Goal: Task Accomplishment & Management: Manage account settings

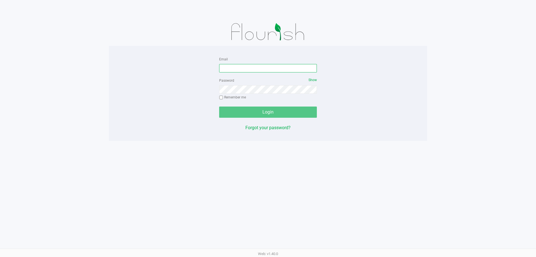
click at [234, 70] on input "Email" at bounding box center [268, 68] width 98 height 8
paste input "lashburn-testasecca@liveparallel.com"
type input "lashburn-testasecca@liveparallel.com"
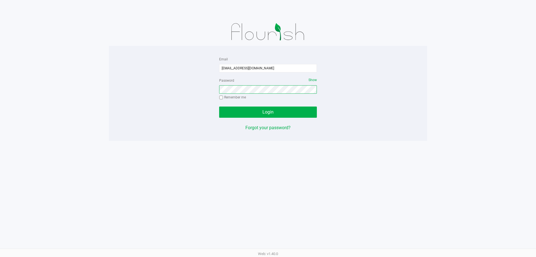
click at [219, 106] on button "Login" at bounding box center [268, 111] width 98 height 11
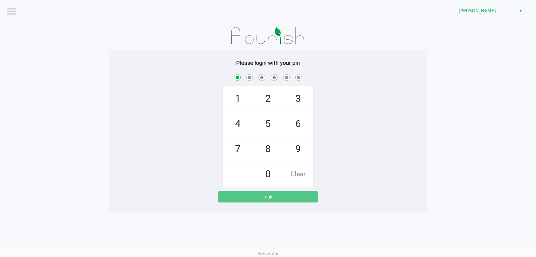
checkbox input "true"
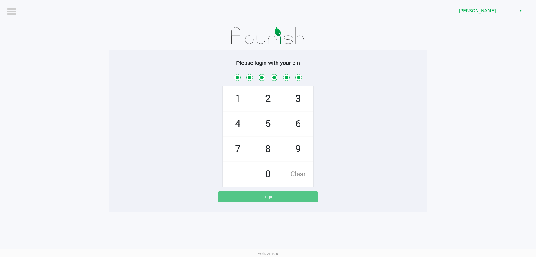
checkbox input "true"
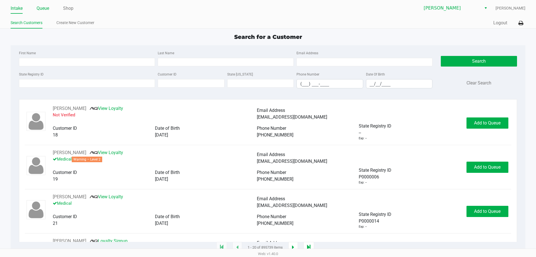
click at [37, 8] on link "Queue" at bounding box center [43, 8] width 13 height 8
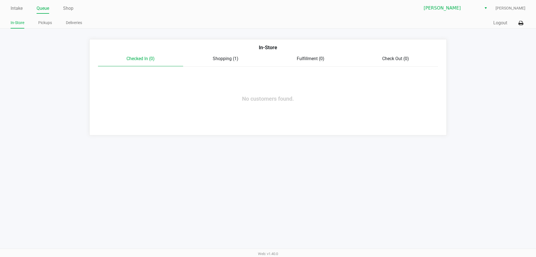
click at [238, 61] on div "Shopping (1)" at bounding box center [225, 58] width 85 height 7
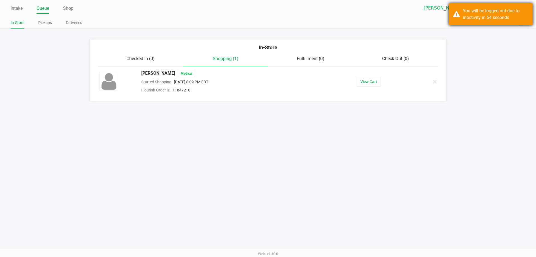
click at [477, 20] on div "You will be logged out due to inactivity in 54 seconds" at bounding box center [496, 14] width 66 height 13
click at [18, 9] on link "Intake" at bounding box center [17, 8] width 12 height 8
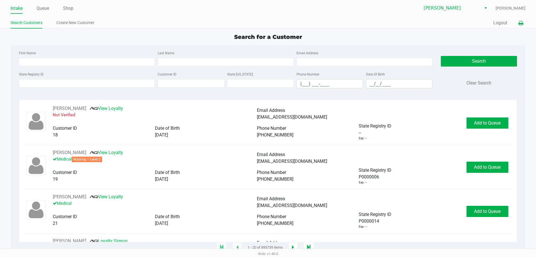
click at [522, 25] on icon at bounding box center [521, 23] width 5 height 4
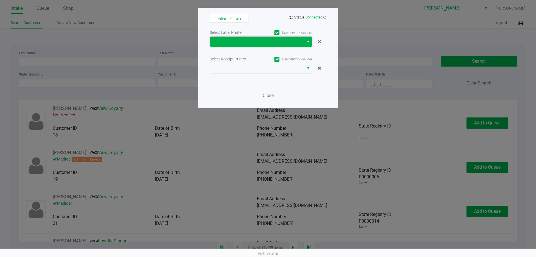
click at [278, 39] on span at bounding box center [256, 41] width 87 height 7
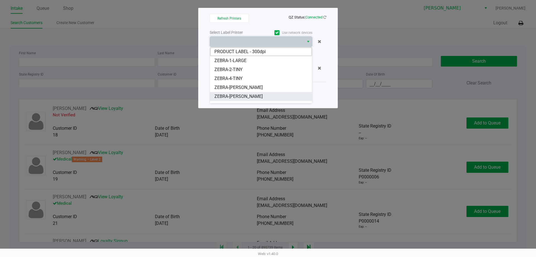
drag, startPoint x: 250, startPoint y: 99, endPoint x: 250, endPoint y: 94, distance: 5.0
click at [250, 99] on span "ZEBRA-DWIGHT-YOAKAM" at bounding box center [238, 96] width 48 height 7
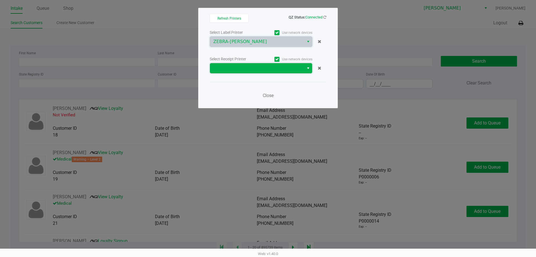
click at [243, 63] on span at bounding box center [257, 68] width 94 height 10
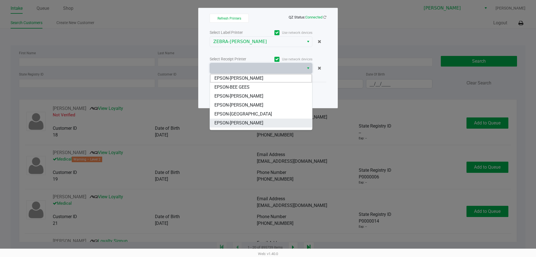
click at [243, 120] on span "EPSON-[PERSON_NAME]" at bounding box center [238, 123] width 49 height 7
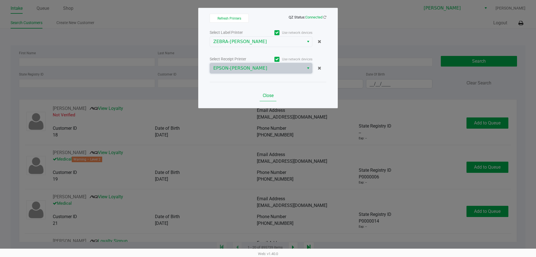
click at [268, 91] on div "Close" at bounding box center [268, 92] width 117 height 20
click at [269, 94] on span "Close" at bounding box center [268, 95] width 11 height 5
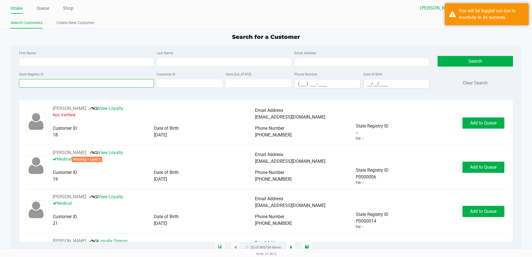
click at [106, 84] on input "State Registry ID" at bounding box center [86, 83] width 135 height 8
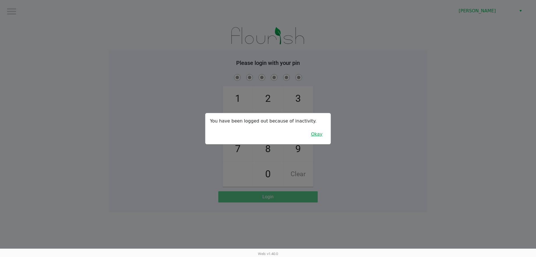
click at [314, 134] on button "Okay" at bounding box center [316, 134] width 19 height 11
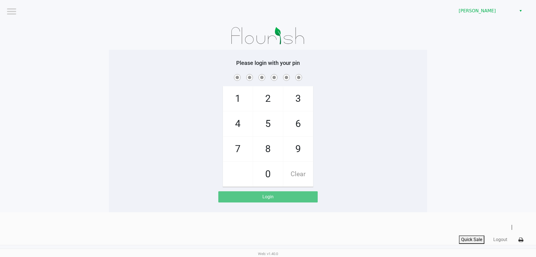
click at [248, 126] on span "4" at bounding box center [238, 123] width 30 height 25
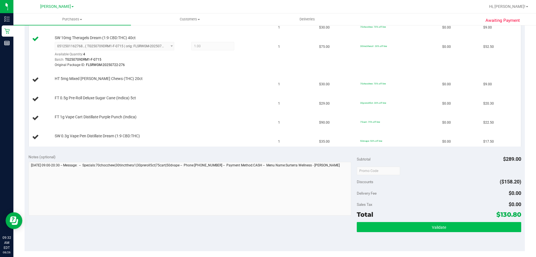
scroll to position [195, 0]
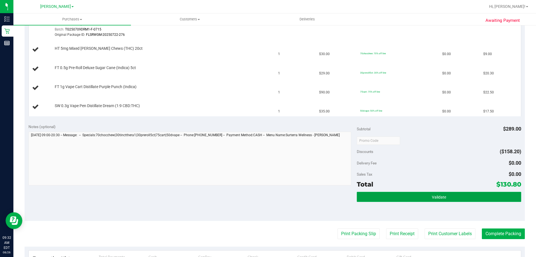
click at [458, 201] on button "Validate" at bounding box center [439, 197] width 164 height 10
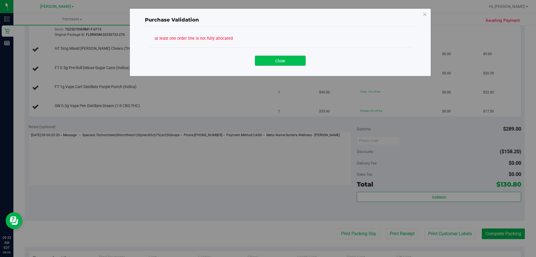
click at [290, 63] on button "Close" at bounding box center [280, 61] width 51 height 10
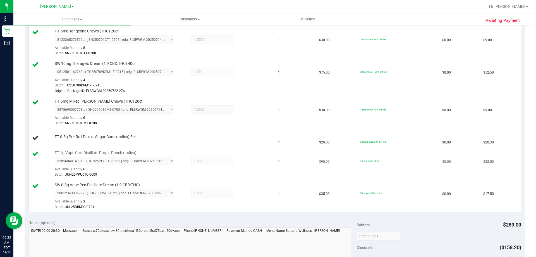
scroll to position [165, 0]
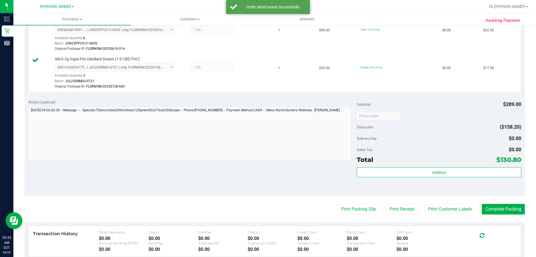
scroll to position [369, 0]
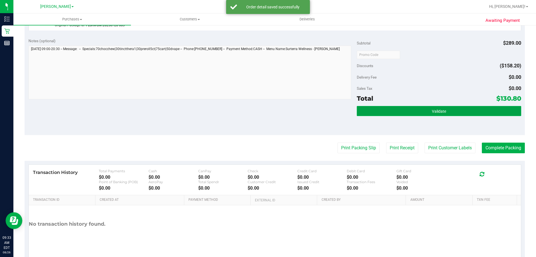
click at [448, 112] on button "Validate" at bounding box center [439, 111] width 164 height 10
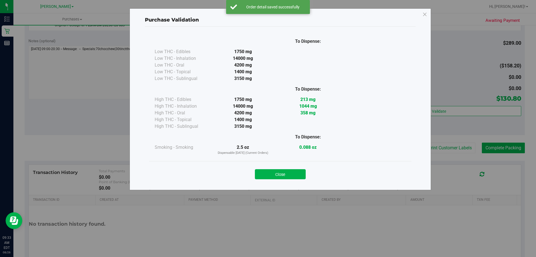
click at [304, 163] on div "Close" at bounding box center [280, 172] width 263 height 23
drag, startPoint x: 299, startPoint y: 176, endPoint x: 301, endPoint y: 172, distance: 4.1
click at [299, 177] on button "Close" at bounding box center [280, 174] width 51 height 10
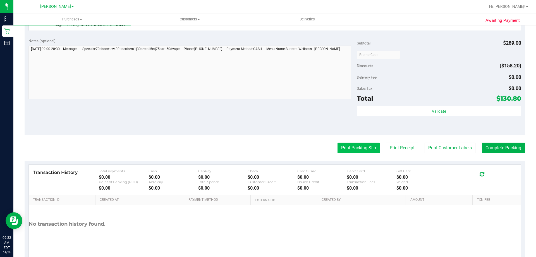
click at [341, 151] on button "Print Packing Slip" at bounding box center [359, 147] width 42 height 11
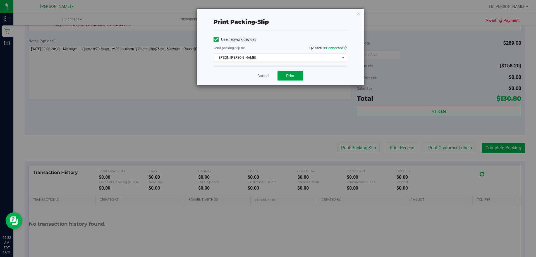
click at [293, 73] on span "Print" at bounding box center [290, 75] width 8 height 4
click at [359, 15] on icon "button" at bounding box center [359, 13] width 4 height 7
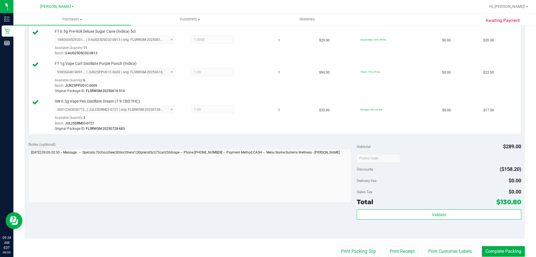
scroll to position [278, 0]
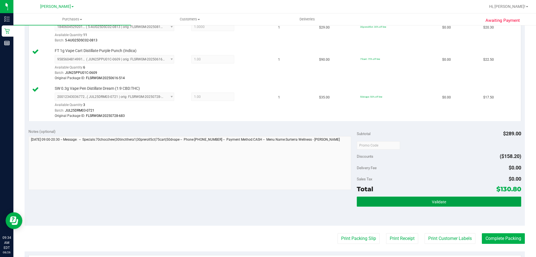
click at [493, 206] on button "Validate" at bounding box center [439, 201] width 164 height 10
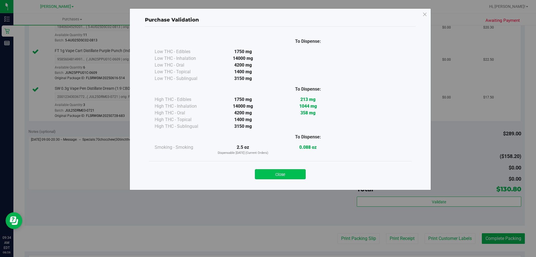
click at [291, 174] on button "Close" at bounding box center [280, 174] width 51 height 10
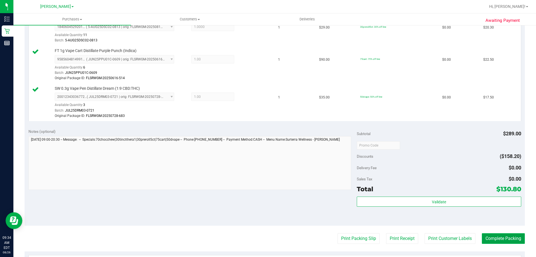
click at [494, 239] on button "Complete Packing" at bounding box center [503, 238] width 43 height 11
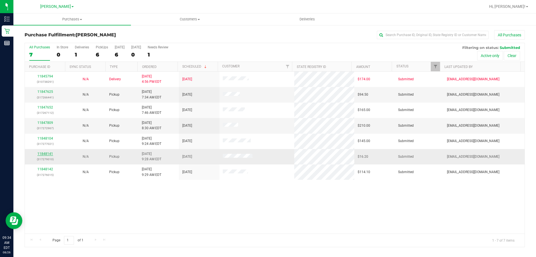
click at [48, 154] on link "11848141" at bounding box center [45, 154] width 16 height 4
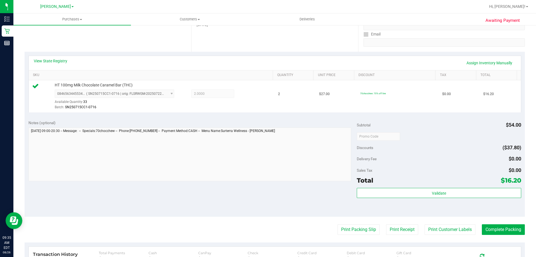
scroll to position [99, 0]
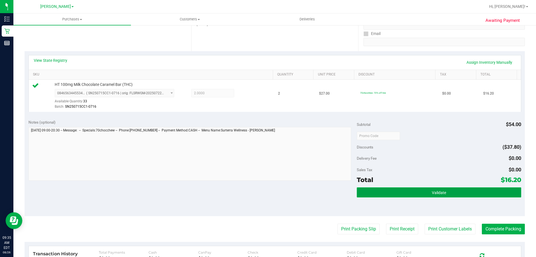
click at [458, 197] on button "Validate" at bounding box center [439, 192] width 164 height 10
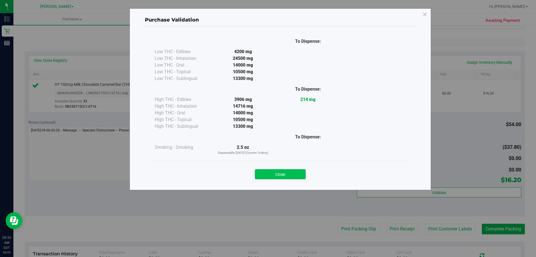
click at [290, 176] on button "Close" at bounding box center [280, 174] width 51 height 10
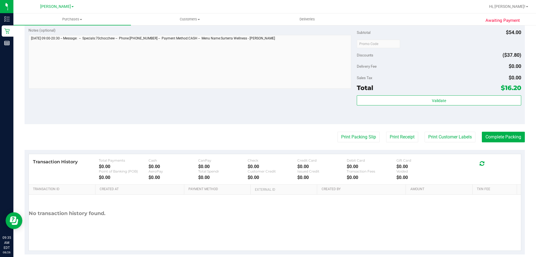
scroll to position [200, 0]
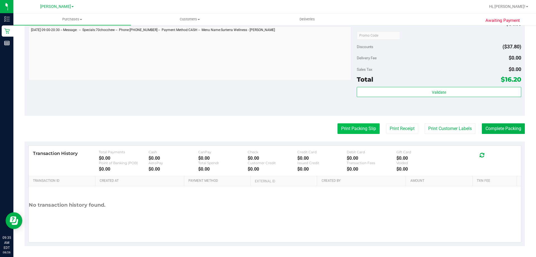
click at [350, 127] on button "Print Packing Slip" at bounding box center [359, 128] width 42 height 11
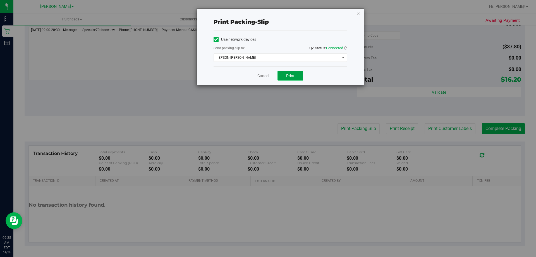
click at [280, 75] on button "Print" at bounding box center [291, 75] width 26 height 9
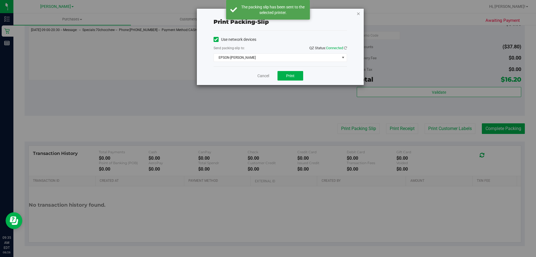
click at [359, 15] on icon "button" at bounding box center [359, 13] width 4 height 7
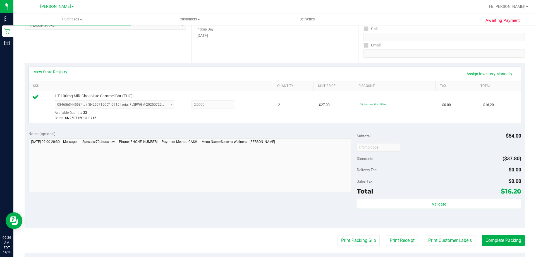
scroll to position [98, 0]
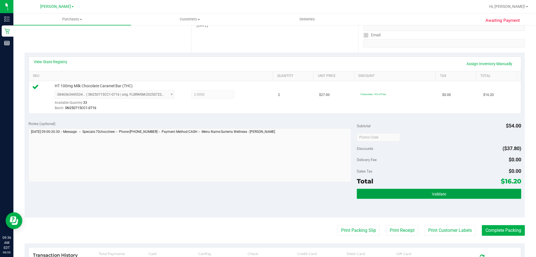
click at [478, 196] on button "Validate" at bounding box center [439, 194] width 164 height 10
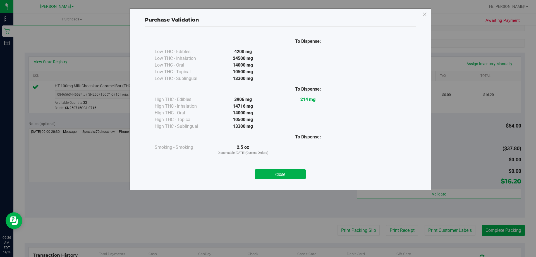
click at [305, 179] on div "Close" at bounding box center [280, 172] width 263 height 23
click at [302, 174] on button "Close" at bounding box center [280, 174] width 51 height 10
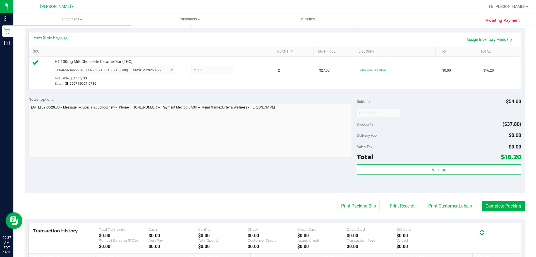
scroll to position [126, 0]
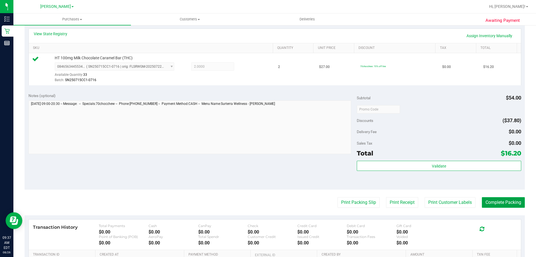
click at [501, 207] on button "Complete Packing" at bounding box center [503, 202] width 43 height 11
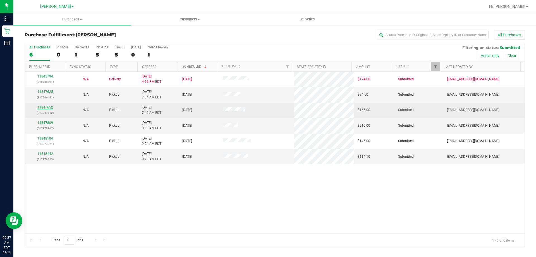
click at [52, 107] on link "11847652" at bounding box center [45, 107] width 16 height 4
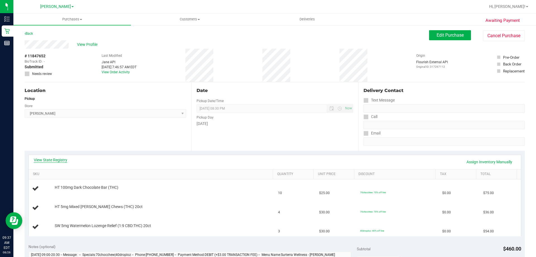
click at [49, 161] on link "View State Registry" at bounding box center [51, 160] width 34 height 6
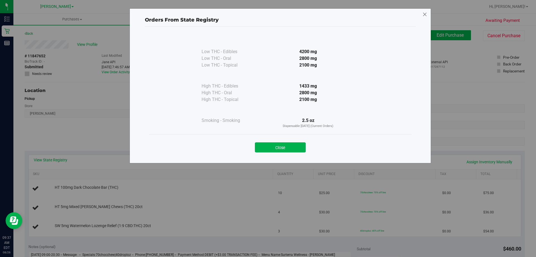
click at [425, 16] on icon at bounding box center [425, 14] width 5 height 9
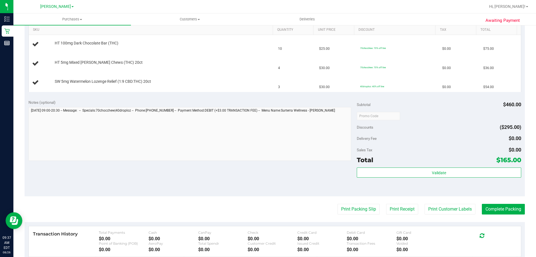
scroll to position [166, 0]
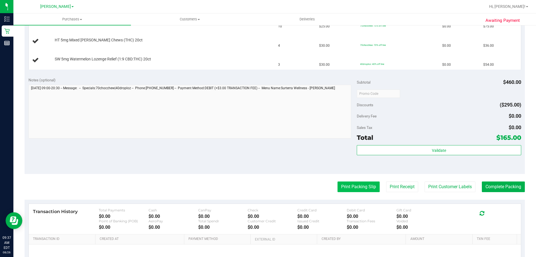
click at [366, 189] on button "Print Packing Slip" at bounding box center [359, 186] width 42 height 11
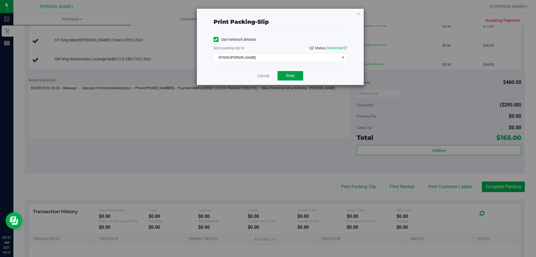
click at [294, 75] on span "Print" at bounding box center [290, 75] width 8 height 4
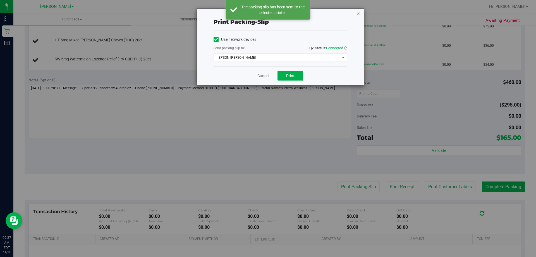
click at [358, 13] on icon "button" at bounding box center [359, 13] width 4 height 7
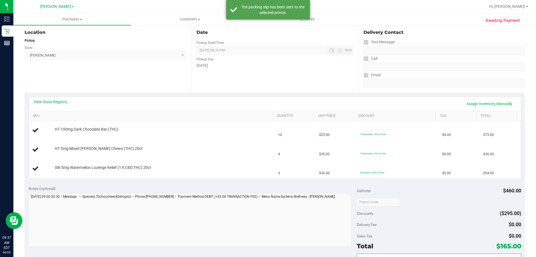
scroll to position [61, 0]
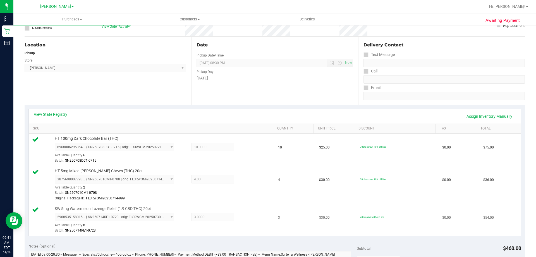
scroll to position [140, 0]
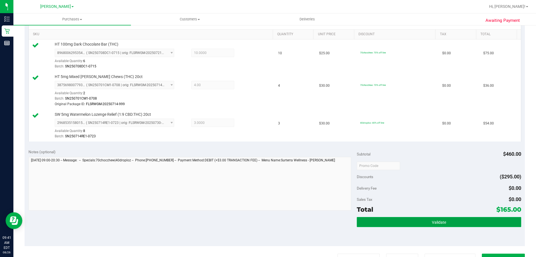
click at [407, 221] on button "Validate" at bounding box center [439, 222] width 164 height 10
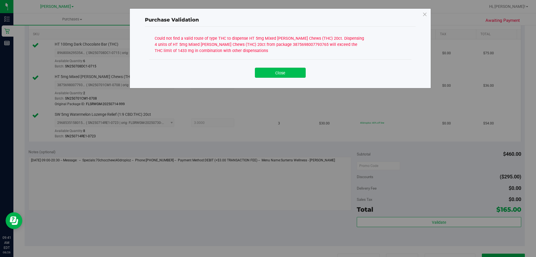
click at [300, 76] on button "Close" at bounding box center [280, 73] width 51 height 10
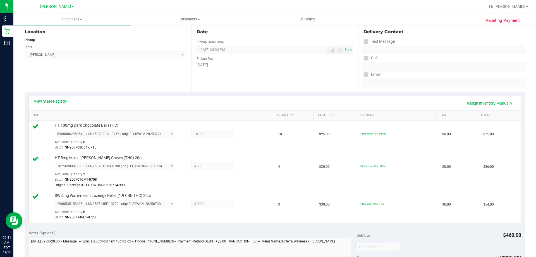
scroll to position [59, 0]
click at [57, 98] on link "View State Registry" at bounding box center [51, 101] width 34 height 6
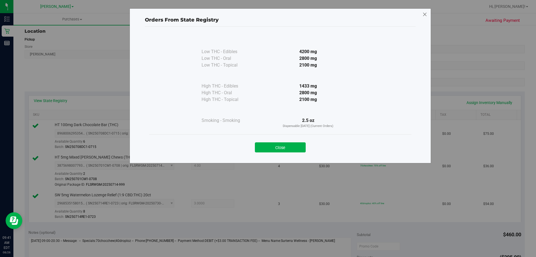
click at [423, 13] on icon at bounding box center [425, 14] width 5 height 9
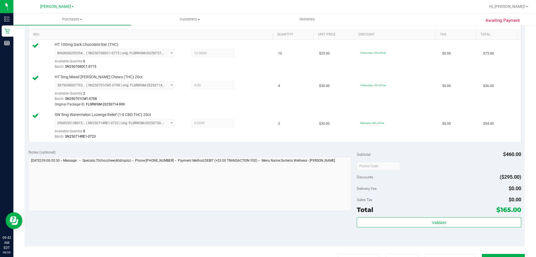
scroll to position [143, 0]
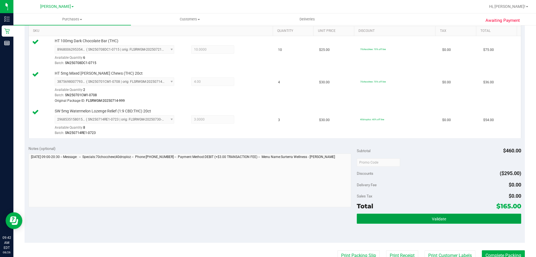
drag, startPoint x: 421, startPoint y: 214, endPoint x: 421, endPoint y: 218, distance: 3.9
click at [421, 215] on button "Validate" at bounding box center [439, 218] width 164 height 10
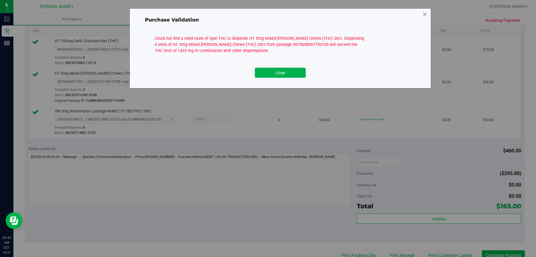
click at [423, 15] on icon at bounding box center [425, 14] width 5 height 9
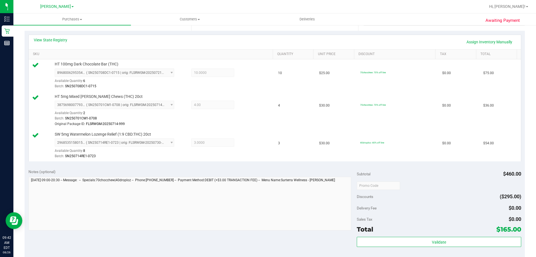
scroll to position [118, 0]
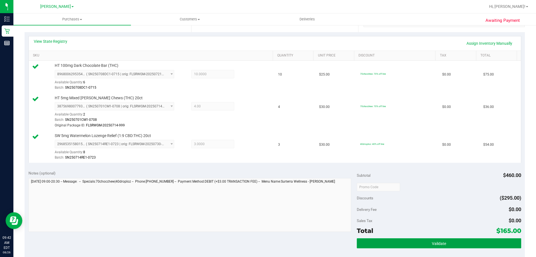
click at [444, 240] on button "Validate" at bounding box center [439, 243] width 164 height 10
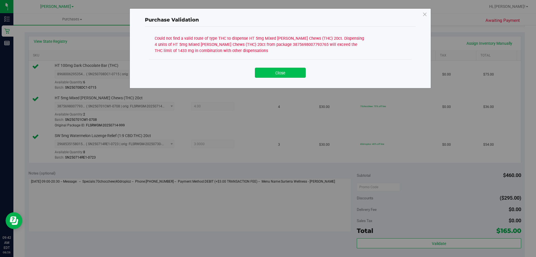
click at [302, 73] on button "Close" at bounding box center [280, 73] width 51 height 10
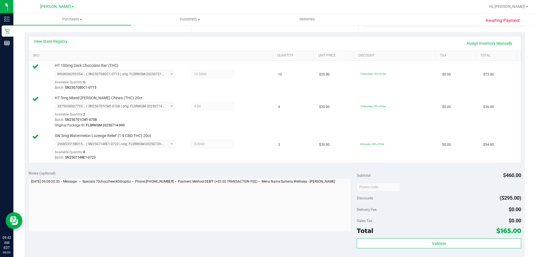
scroll to position [0, 0]
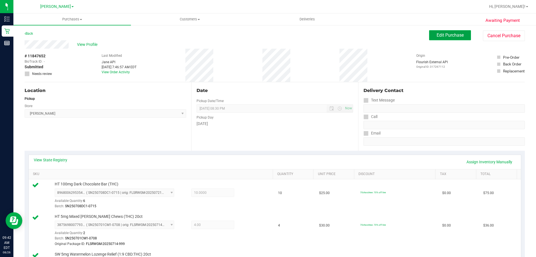
click at [449, 34] on span "Edit Purchase" at bounding box center [450, 34] width 27 height 5
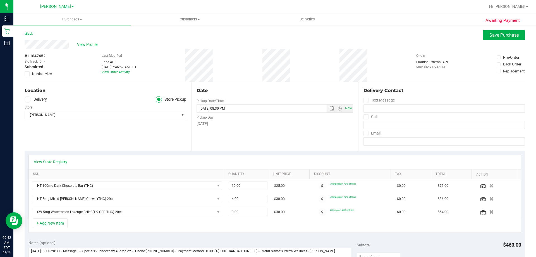
click at [27, 74] on icon at bounding box center [27, 74] width 4 height 0
click at [0, 0] on input "Needs review" at bounding box center [0, 0] width 0 height 0
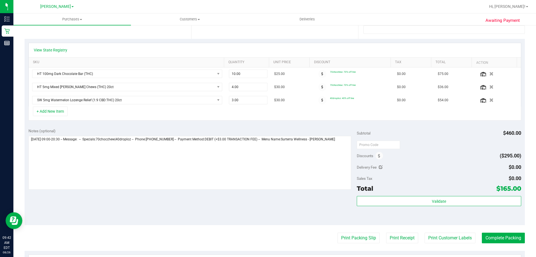
scroll to position [136, 0]
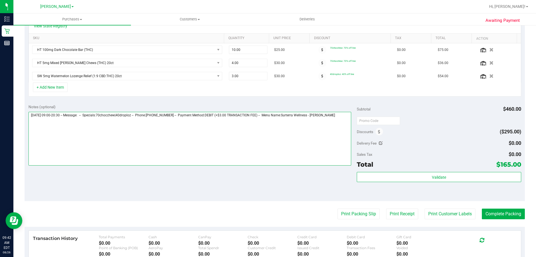
click at [293, 124] on textarea at bounding box center [189, 139] width 323 height 54
click at [340, 116] on textarea at bounding box center [189, 139] width 323 height 54
drag, startPoint x: 54, startPoint y: 122, endPoint x: 139, endPoint y: 122, distance: 84.6
click at [139, 122] on textarea at bounding box center [189, 139] width 323 height 54
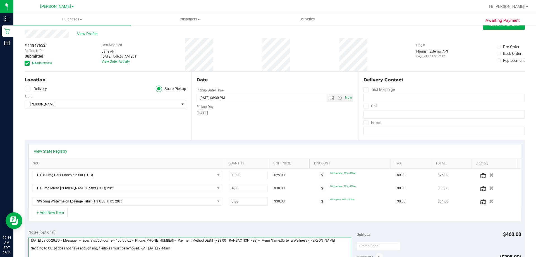
scroll to position [0, 0]
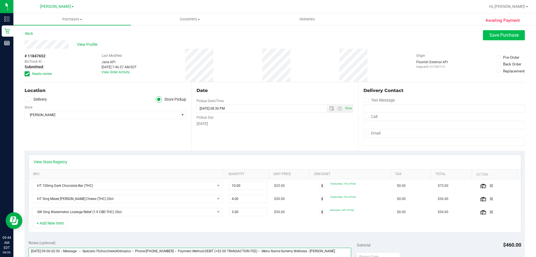
type textarea "Tuesday 08/26/2025 09:00-20:30 -- Message: -- Specials:70chocchew|40droploz -- …"
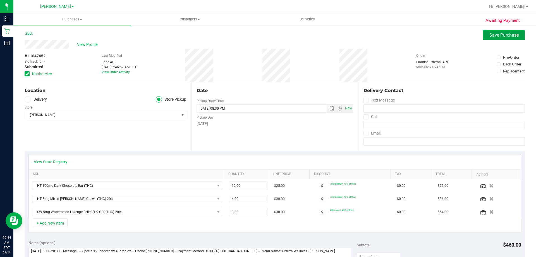
click at [514, 36] on span "Save Purchase" at bounding box center [504, 34] width 29 height 5
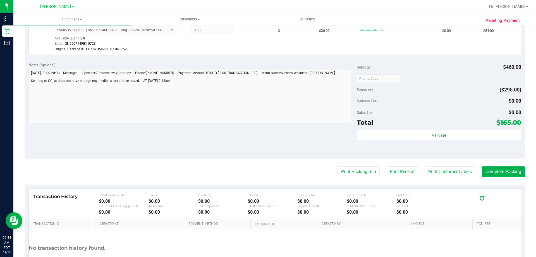
scroll to position [239, 0]
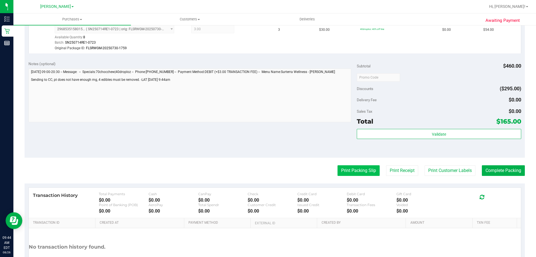
click at [357, 174] on button "Print Packing Slip" at bounding box center [359, 170] width 42 height 11
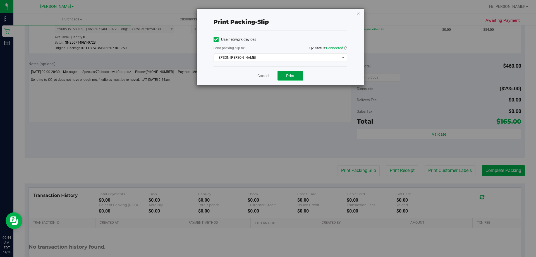
click at [291, 74] on span "Print" at bounding box center [290, 75] width 8 height 4
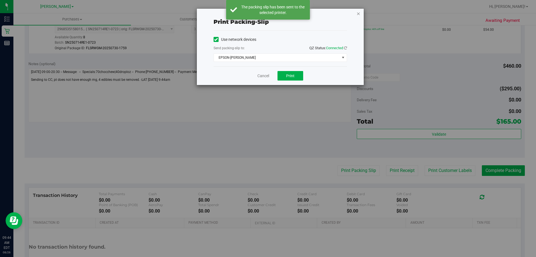
click at [357, 15] on icon "button" at bounding box center [359, 13] width 4 height 7
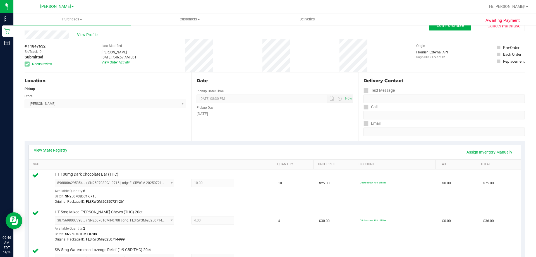
scroll to position [0, 0]
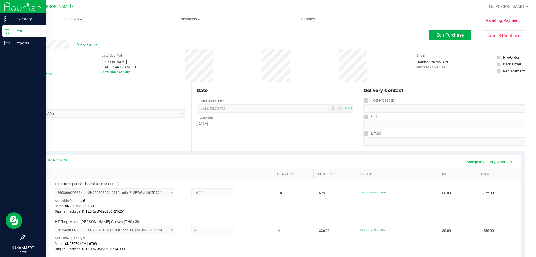
click at [10, 29] on p "Retail" at bounding box center [27, 31] width 34 height 7
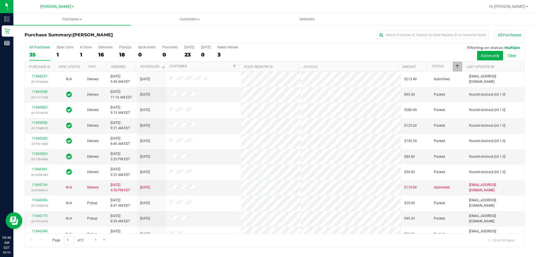
click at [456, 67] on span "Filter" at bounding box center [457, 66] width 4 height 4
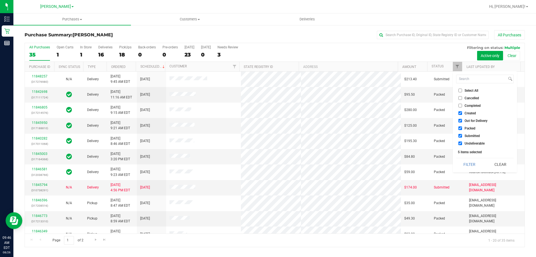
click at [461, 91] on input "Select All" at bounding box center [461, 91] width 4 height 4
checkbox input "true"
click at [461, 91] on input "Select All" at bounding box center [461, 91] width 4 height 4
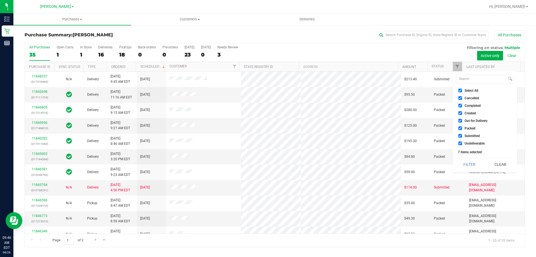
checkbox input "false"
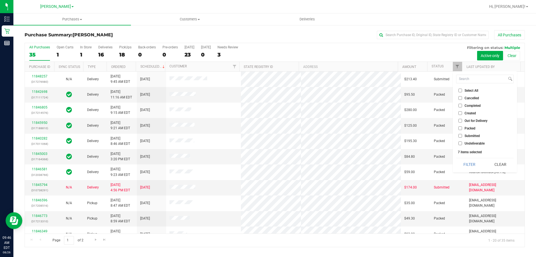
checkbox input "false"
click at [466, 139] on ul "Select All Cancelled Completed Created Out for Delivery Packed Submitted Undeli…" at bounding box center [485, 116] width 58 height 59
click at [466, 134] on span "Submitted" at bounding box center [472, 135] width 15 height 3
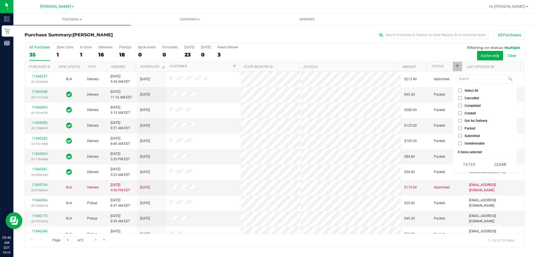
click at [462, 134] on input "Submitted" at bounding box center [461, 136] width 4 height 4
checkbox input "true"
click at [468, 160] on button "Filter" at bounding box center [469, 164] width 27 height 12
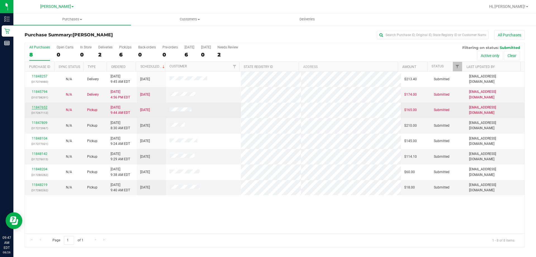
click at [43, 107] on link "11847652" at bounding box center [40, 107] width 16 height 4
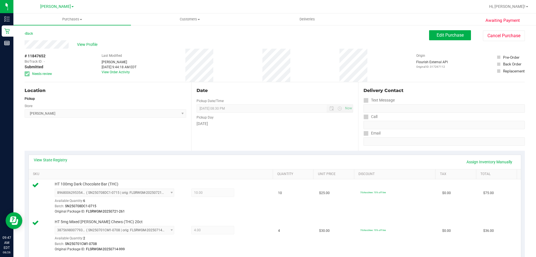
click at [86, 47] on div "View Profile" at bounding box center [227, 44] width 405 height 8
click at [85, 47] on span "View Profile" at bounding box center [88, 45] width 22 height 6
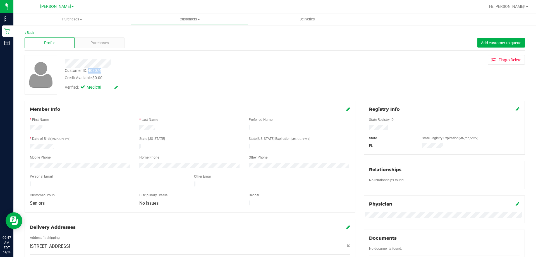
drag, startPoint x: 89, startPoint y: 71, endPoint x: 104, endPoint y: 70, distance: 14.5
click at [104, 70] on div "Customer ID: 408074 Credit Available: $0.00" at bounding box center [188, 74] width 254 height 13
copy div "408074"
click at [390, 53] on div "Back Profile Purchases Add customer to queue Customer ID: 408074 Credit Availab…" at bounding box center [275, 208] width 500 height 356
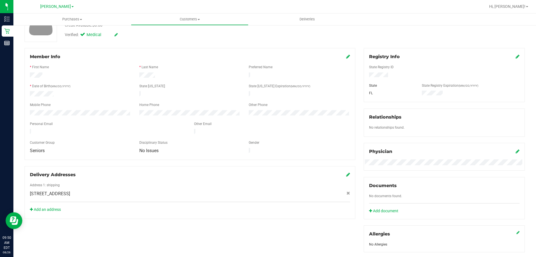
scroll to position [56, 0]
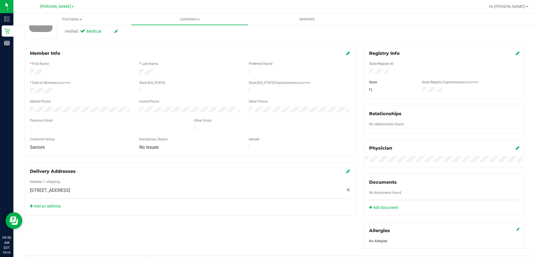
drag, startPoint x: 531, startPoint y: 140, endPoint x: 530, endPoint y: 153, distance: 12.9
click at [530, 153] on div "Back Profile Purchases Add customer to queue Customer ID: 408074 Credit Availab…" at bounding box center [274, 159] width 523 height 380
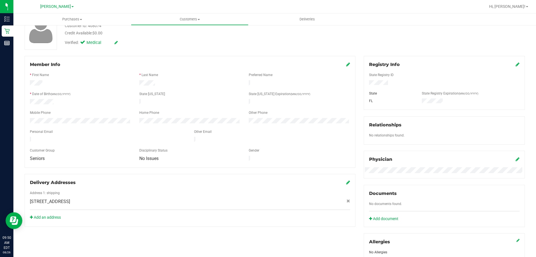
scroll to position [0, 0]
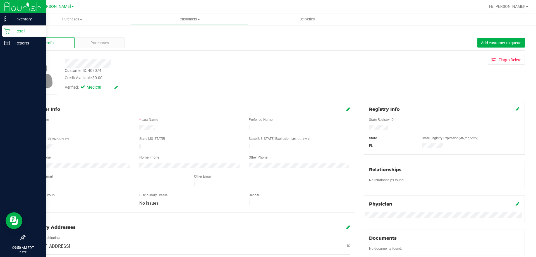
click at [15, 29] on p "Retail" at bounding box center [27, 31] width 34 height 7
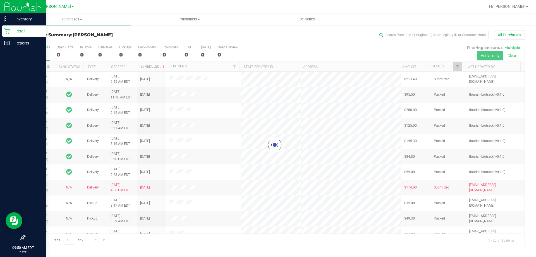
click at [457, 66] on div at bounding box center [275, 145] width 500 height 204
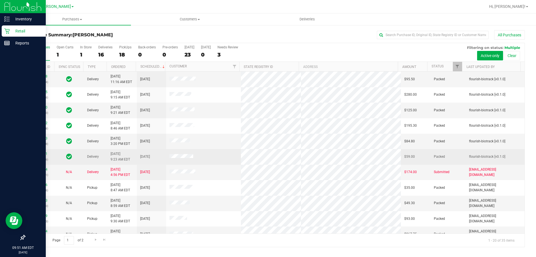
scroll to position [28, 0]
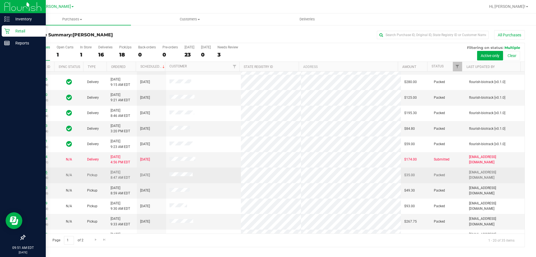
click at [45, 173] on link "11846596" at bounding box center [40, 172] width 16 height 4
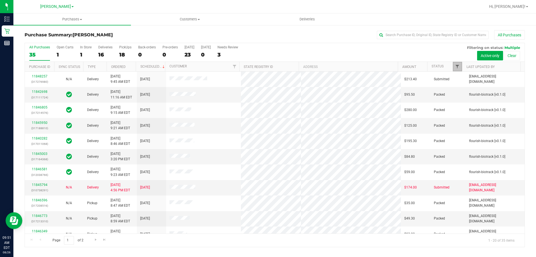
click at [455, 67] on span "Filter" at bounding box center [457, 66] width 4 height 4
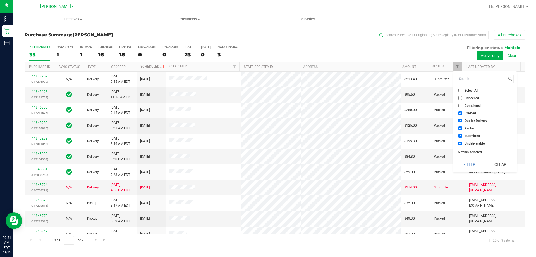
click at [465, 90] on span "Select All" at bounding box center [472, 90] width 14 height 3
click at [462, 90] on input "Select All" at bounding box center [461, 91] width 4 height 4
checkbox input "true"
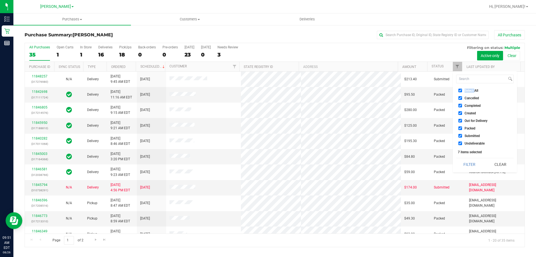
click at [465, 90] on span "Select All" at bounding box center [472, 90] width 14 height 3
click at [462, 90] on input "Select All" at bounding box center [461, 91] width 4 height 4
checkbox input "false"
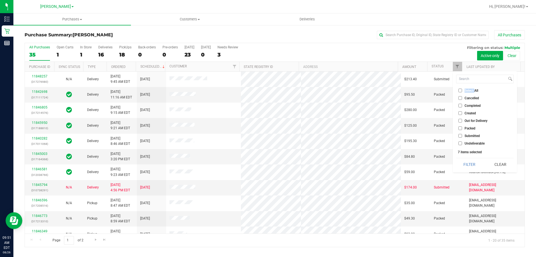
checkbox input "false"
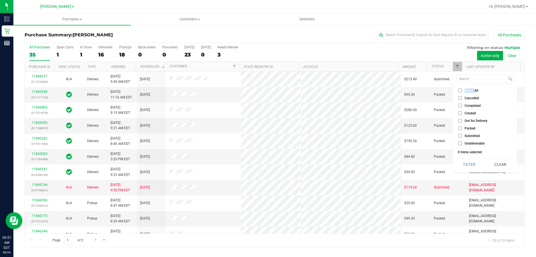
click at [459, 134] on input "Submitted" at bounding box center [461, 136] width 4 height 4
checkbox input "true"
click at [468, 162] on button "Filter" at bounding box center [469, 164] width 27 height 12
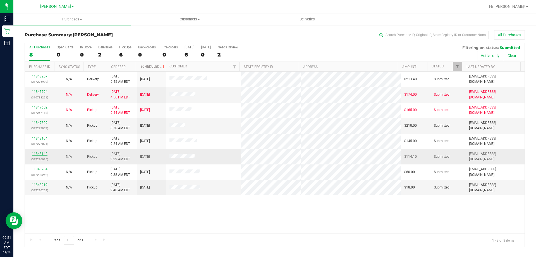
click at [46, 152] on link "11848142" at bounding box center [40, 154] width 16 height 4
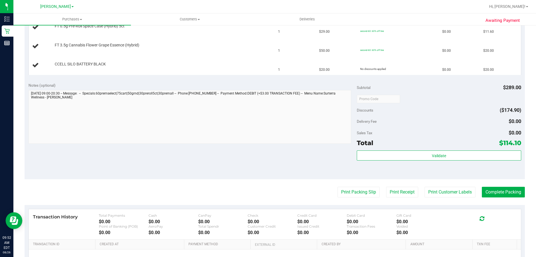
scroll to position [216, 0]
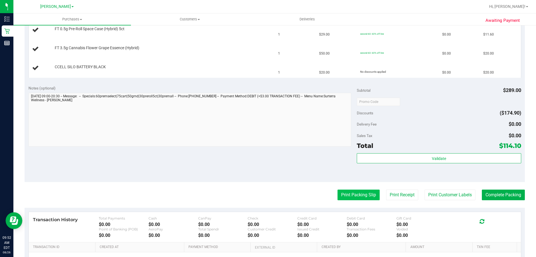
click at [366, 193] on button "Print Packing Slip" at bounding box center [359, 194] width 42 height 11
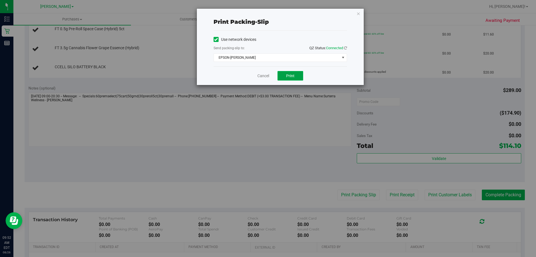
click at [295, 78] on button "Print" at bounding box center [291, 75] width 26 height 9
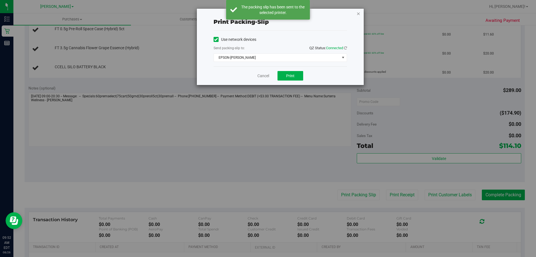
click at [360, 15] on icon "button" at bounding box center [359, 13] width 4 height 7
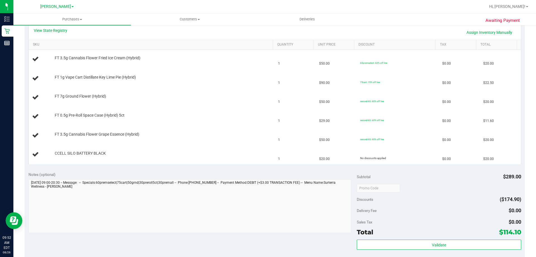
scroll to position [139, 0]
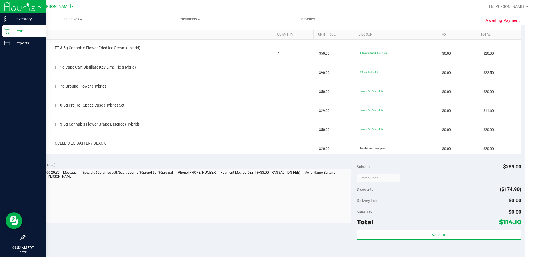
click at [9, 31] on icon at bounding box center [7, 31] width 6 height 6
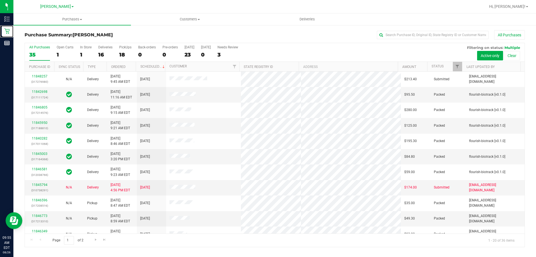
click at [462, 62] on div at bounding box center [462, 67] width 3 height 10
click at [458, 66] on span "Filter" at bounding box center [457, 66] width 4 height 4
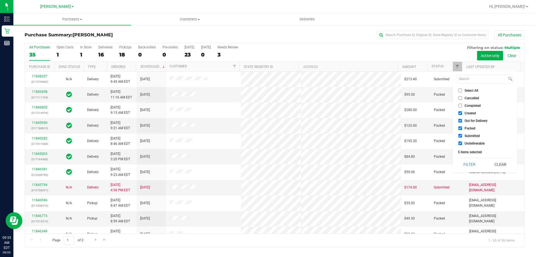
click at [464, 90] on label "Select All" at bounding box center [469, 91] width 20 height 4
click at [462, 90] on input "Select All" at bounding box center [461, 91] width 4 height 4
checkbox input "true"
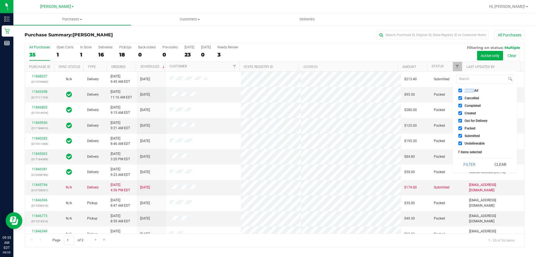
click at [464, 90] on label "Select All" at bounding box center [469, 91] width 20 height 4
click at [462, 90] on input "Select All" at bounding box center [461, 91] width 4 height 4
checkbox input "false"
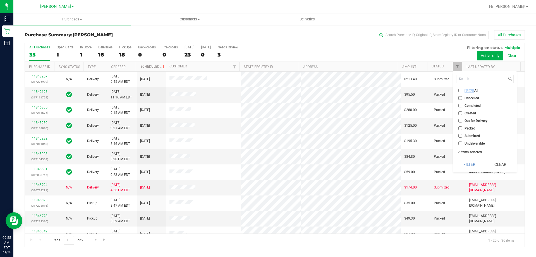
checkbox input "false"
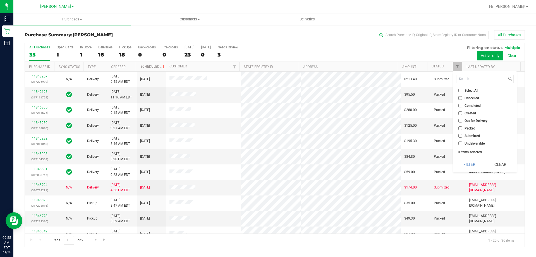
click at [462, 135] on label "Submitted" at bounding box center [470, 136] width 22 height 4
click at [462, 135] on input "Submitted" at bounding box center [461, 136] width 4 height 4
checkbox input "true"
click at [464, 161] on button "Filter" at bounding box center [469, 164] width 27 height 12
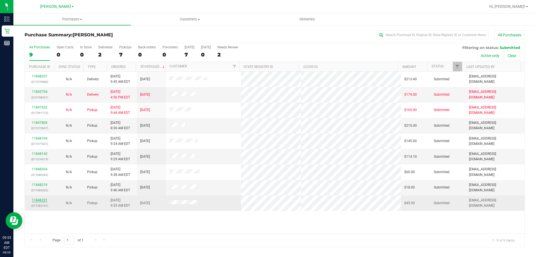
click at [38, 202] on link "11848321" at bounding box center [40, 200] width 16 height 4
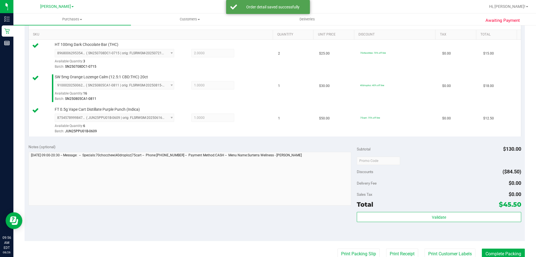
scroll to position [140, 0]
click at [480, 211] on div "Subtotal $130.00 Discounts ($84.50) Delivery Fee $0.00 Sales Tax $0.00 Total $4…" at bounding box center [439, 190] width 164 height 93
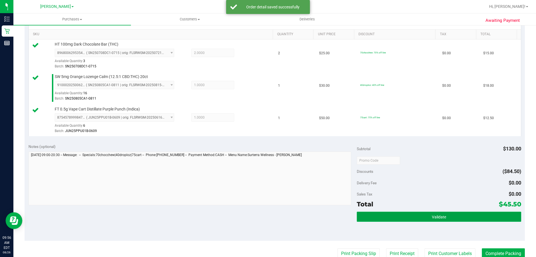
click at [481, 214] on button "Validate" at bounding box center [439, 216] width 164 height 10
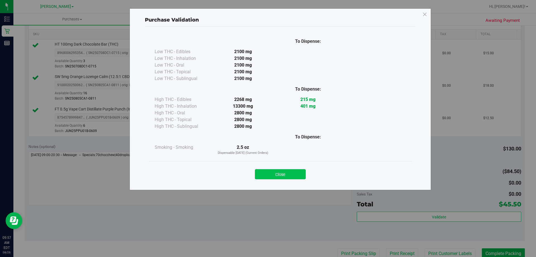
click at [272, 174] on button "Close" at bounding box center [280, 174] width 51 height 10
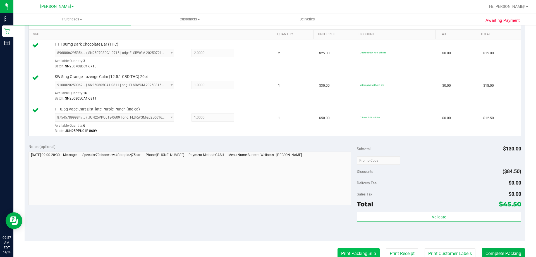
click at [347, 253] on button "Print Packing Slip" at bounding box center [359, 253] width 42 height 11
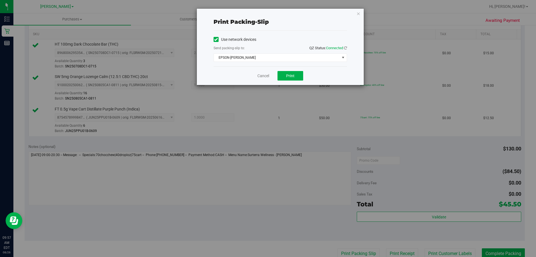
click at [299, 66] on div "Cancel Print" at bounding box center [280, 75] width 133 height 19
click at [299, 72] on button "Print" at bounding box center [291, 75] width 26 height 9
click at [358, 13] on icon "button" at bounding box center [359, 13] width 4 height 7
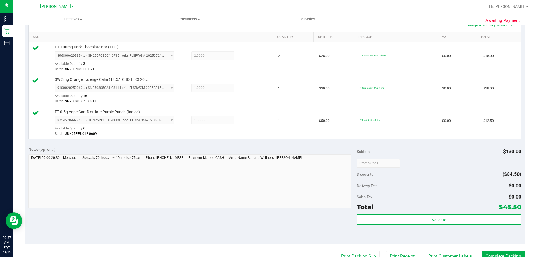
scroll to position [163, 0]
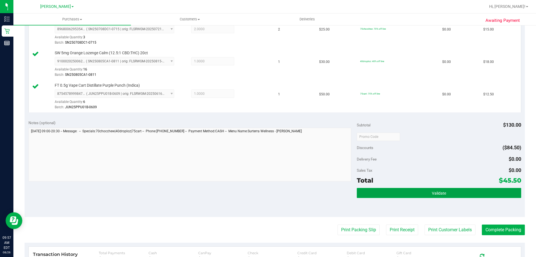
click at [477, 193] on button "Validate" at bounding box center [439, 193] width 164 height 10
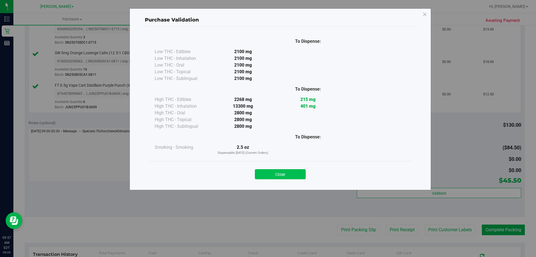
click at [300, 171] on button "Close" at bounding box center [280, 174] width 51 height 10
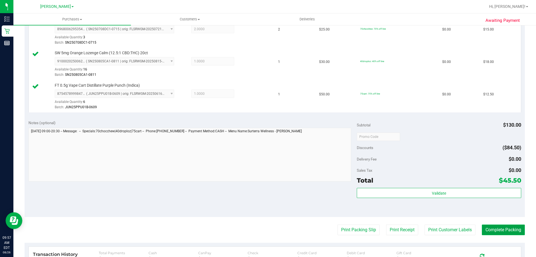
click at [501, 226] on button "Complete Packing" at bounding box center [503, 229] width 43 height 11
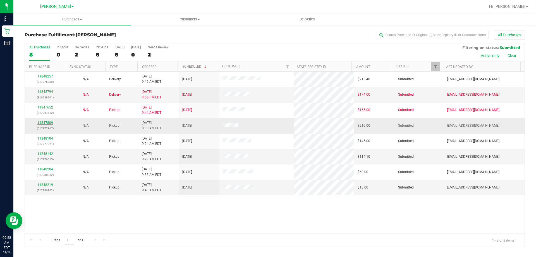
click at [49, 123] on link "11847809" at bounding box center [45, 123] width 16 height 4
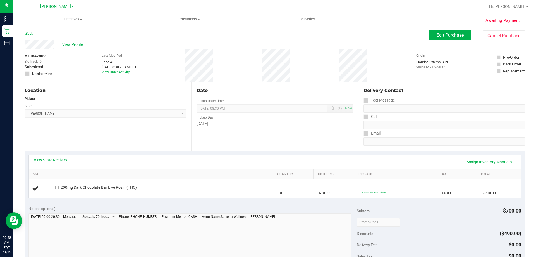
click at [60, 164] on div "View State Registry Assign Inventory Manually" at bounding box center [275, 161] width 482 height 9
click at [60, 163] on div "View State Registry Assign Inventory Manually" at bounding box center [275, 161] width 482 height 9
click at [60, 161] on link "View State Registry" at bounding box center [51, 160] width 34 height 6
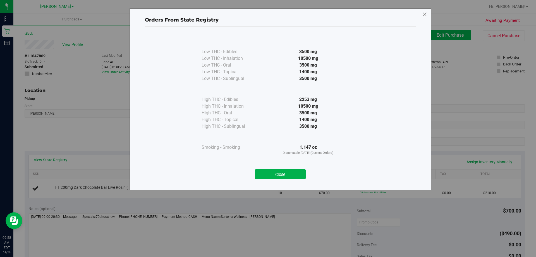
click at [423, 16] on icon at bounding box center [425, 14] width 5 height 9
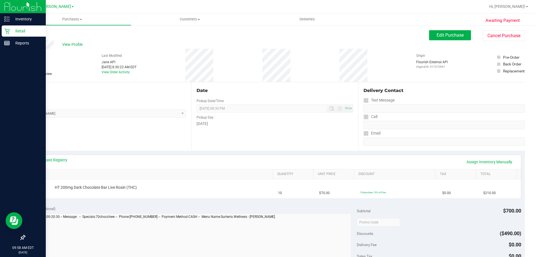
click at [13, 34] on div "Retail" at bounding box center [24, 30] width 44 height 11
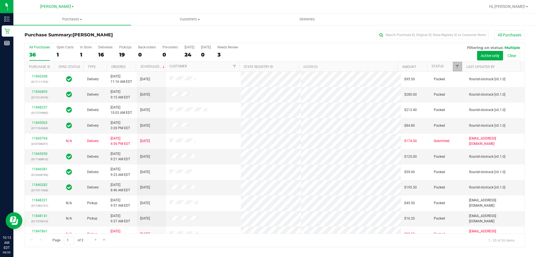
click at [456, 64] on link "Filter" at bounding box center [457, 66] width 9 height 9
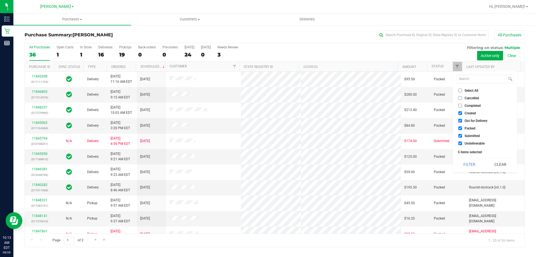
click at [459, 90] on input "Select All" at bounding box center [461, 91] width 4 height 4
checkbox input "true"
click at [459, 90] on input "Select All" at bounding box center [461, 91] width 4 height 4
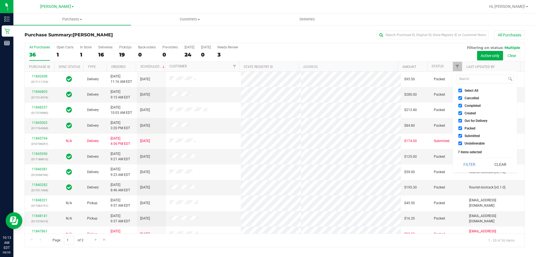
checkbox input "false"
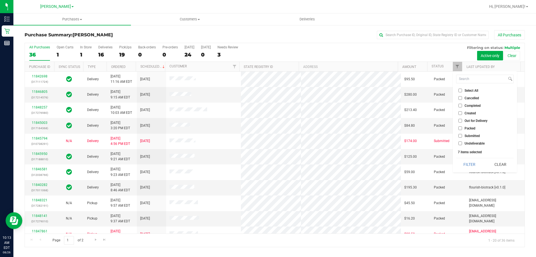
checkbox input "false"
click at [468, 134] on span "Submitted" at bounding box center [472, 135] width 15 height 3
click at [462, 134] on input "Submitted" at bounding box center [461, 136] width 4 height 4
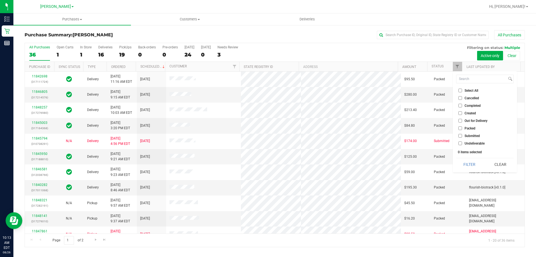
checkbox input "true"
click at [470, 163] on button "Filter" at bounding box center [469, 164] width 27 height 12
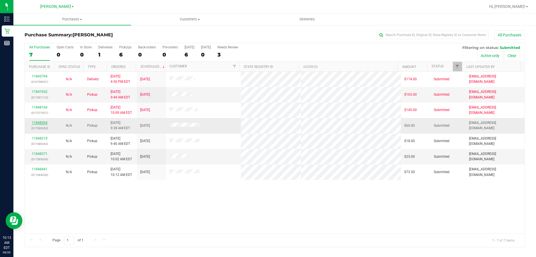
click at [45, 124] on link "11848204" at bounding box center [40, 123] width 16 height 4
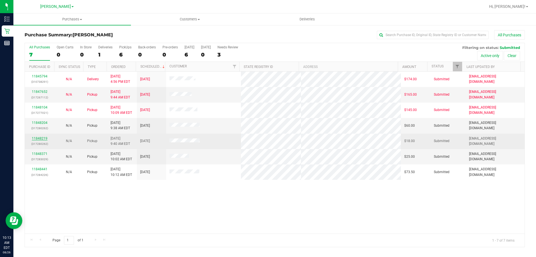
click at [45, 139] on link "11848219" at bounding box center [40, 138] width 16 height 4
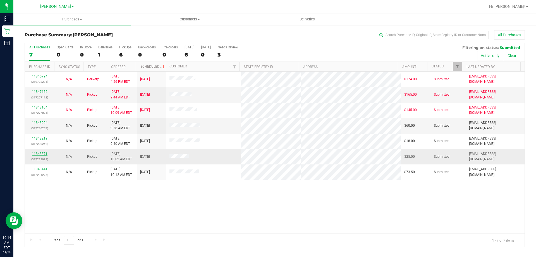
click at [38, 155] on link "11848371" at bounding box center [40, 154] width 16 height 4
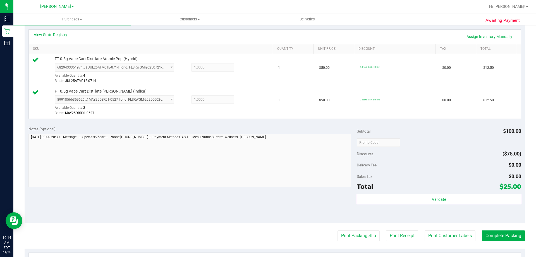
scroll to position [168, 0]
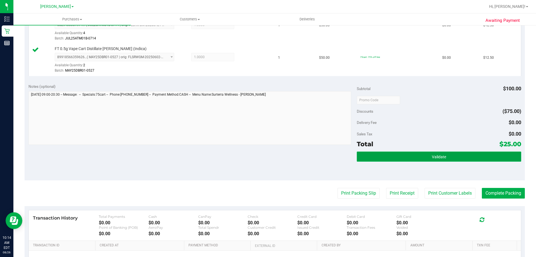
click at [449, 158] on button "Validate" at bounding box center [439, 156] width 164 height 10
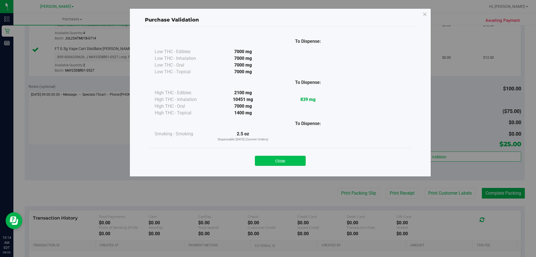
click at [289, 162] on button "Close" at bounding box center [280, 161] width 51 height 10
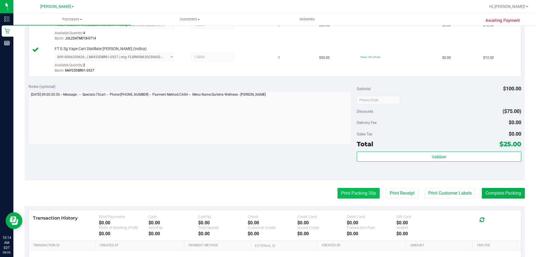
click at [354, 194] on button "Print Packing Slip" at bounding box center [359, 193] width 42 height 11
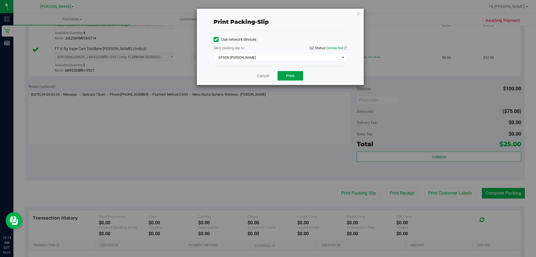
click at [300, 74] on button "Print" at bounding box center [291, 75] width 26 height 9
click at [360, 16] on icon "button" at bounding box center [359, 13] width 4 height 7
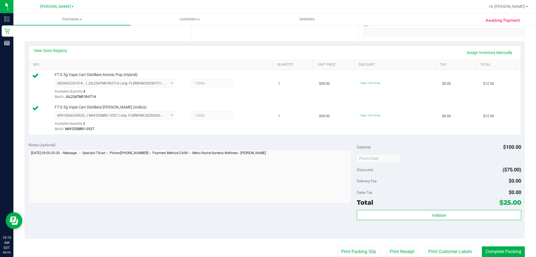
scroll to position [112, 0]
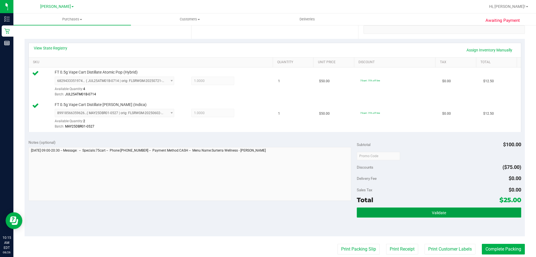
click at [461, 209] on button "Validate" at bounding box center [439, 212] width 164 height 10
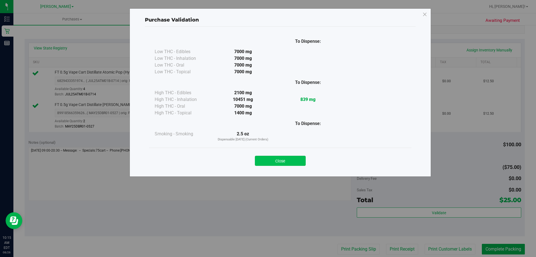
click at [290, 159] on button "Close" at bounding box center [280, 161] width 51 height 10
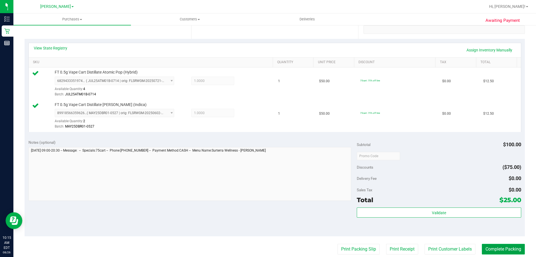
click at [502, 248] on button "Complete Packing" at bounding box center [503, 249] width 43 height 11
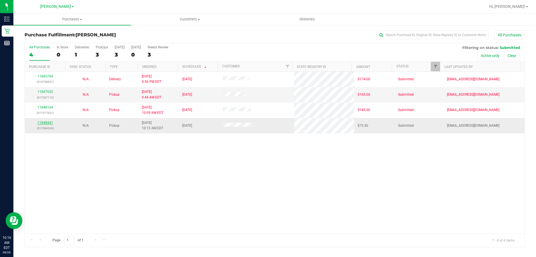
click at [47, 121] on link "11848441" at bounding box center [45, 123] width 16 height 4
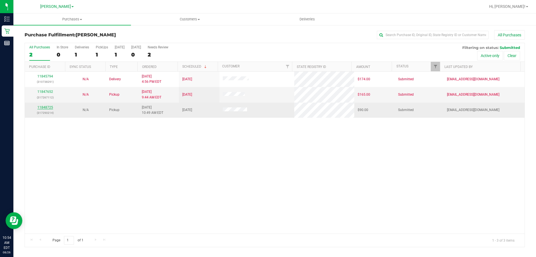
click at [49, 106] on link "11848725" at bounding box center [45, 107] width 16 height 4
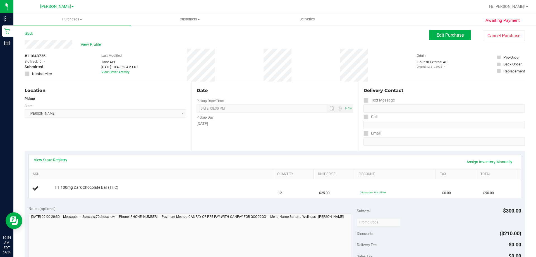
click at [60, 153] on div "View State Registry Assign Inventory Manually SKU Quantity Unit Price Discount …" at bounding box center [275, 176] width 500 height 51
click at [62, 161] on link "View State Registry" at bounding box center [51, 160] width 34 height 6
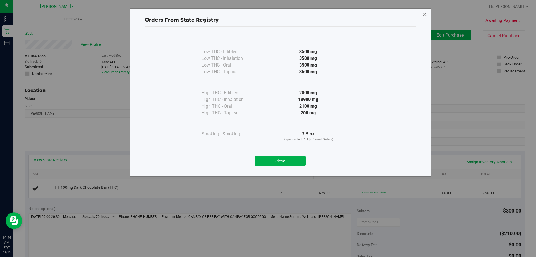
click at [425, 15] on icon at bounding box center [425, 14] width 5 height 9
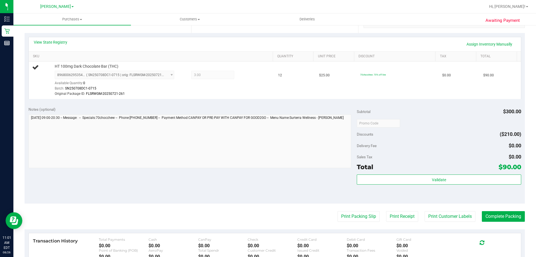
scroll to position [118, 0]
click at [359, 215] on button "Print Packing Slip" at bounding box center [359, 216] width 42 height 11
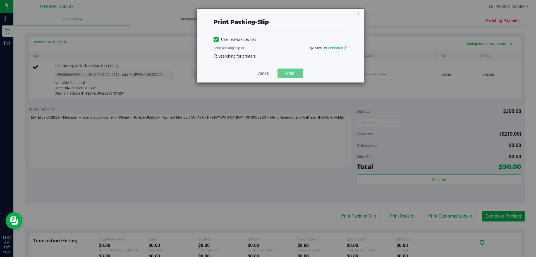
click at [290, 78] on button "Print" at bounding box center [291, 72] width 26 height 9
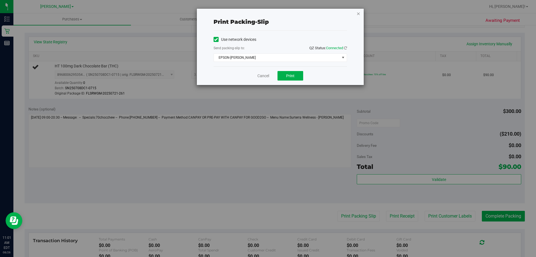
click at [357, 12] on icon "button" at bounding box center [359, 13] width 4 height 7
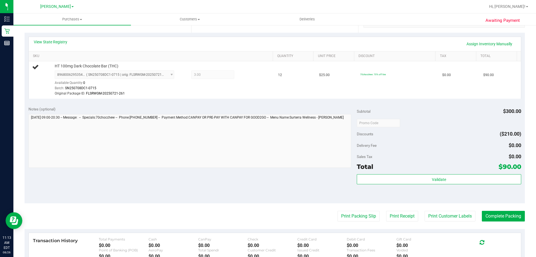
click at [338, 211] on button "Print Packing Slip" at bounding box center [359, 216] width 42 height 11
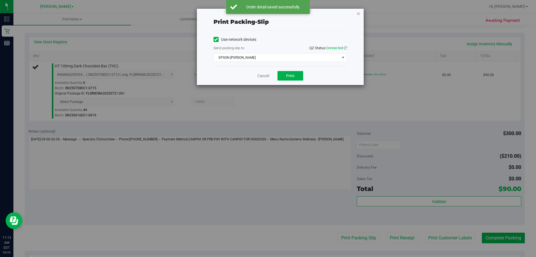
click at [358, 14] on icon "button" at bounding box center [359, 13] width 4 height 7
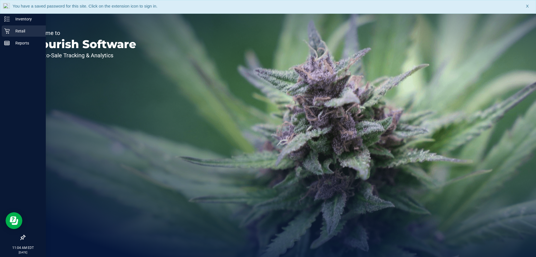
click at [11, 30] on p "Retail" at bounding box center [27, 31] width 34 height 7
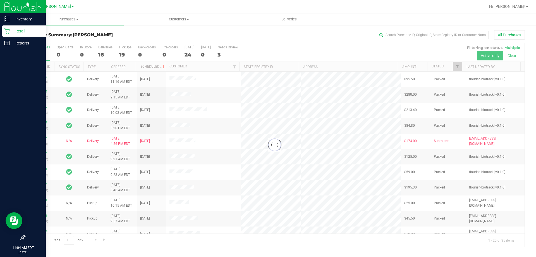
click at [9, 32] on icon at bounding box center [7, 31] width 6 height 6
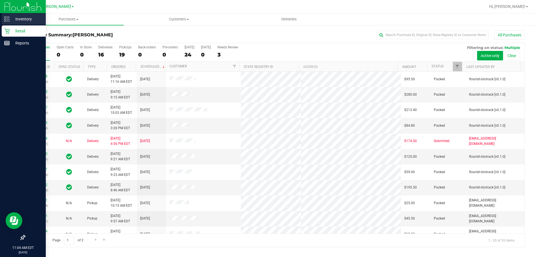
click at [30, 20] on p "Inventory" at bounding box center [27, 19] width 34 height 7
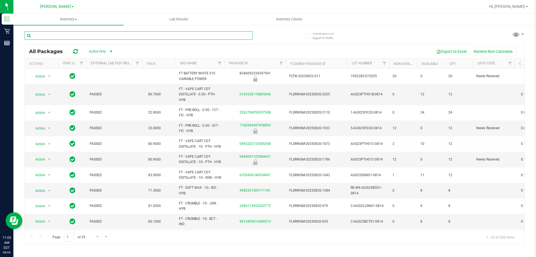
click at [66, 34] on input "text" at bounding box center [139, 35] width 228 height 8
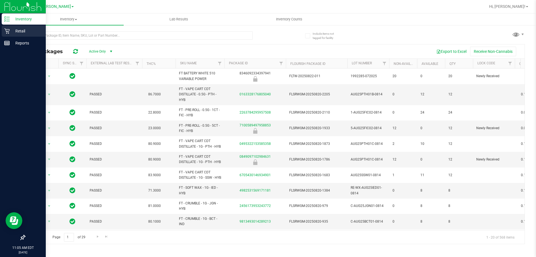
click at [11, 33] on p "Retail" at bounding box center [27, 31] width 34 height 7
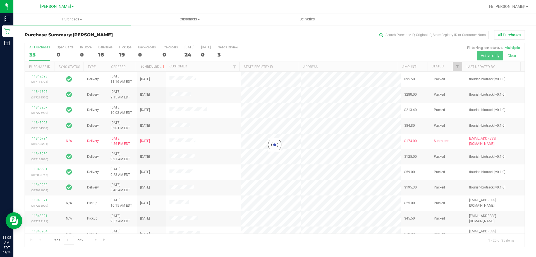
click at [459, 68] on div at bounding box center [275, 145] width 500 height 204
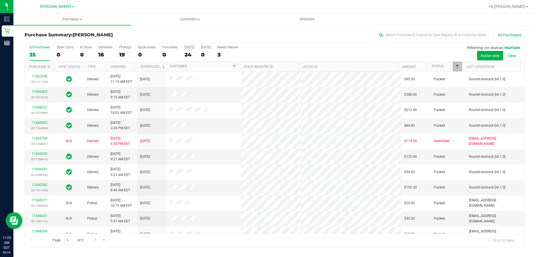
click at [457, 65] on span "Filter" at bounding box center [457, 66] width 4 height 4
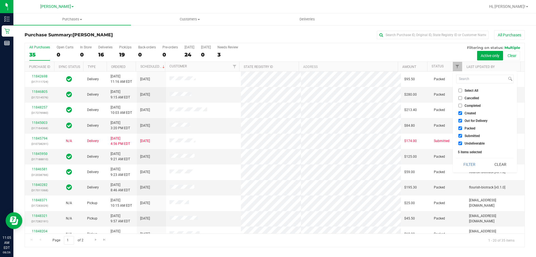
click at [461, 89] on input "Select All" at bounding box center [461, 91] width 4 height 4
checkbox input "true"
click at [461, 89] on input "Select All" at bounding box center [461, 91] width 4 height 4
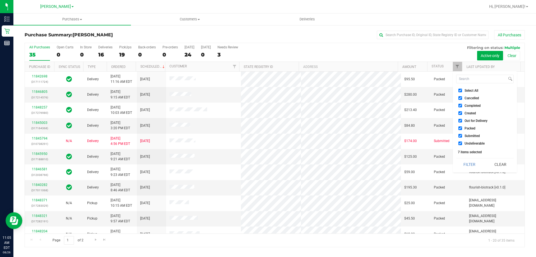
checkbox input "false"
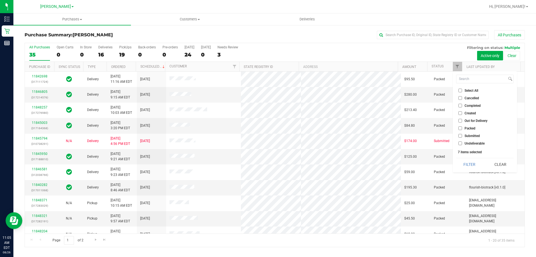
checkbox input "false"
click at [469, 137] on span "Submitted" at bounding box center [472, 135] width 15 height 3
click at [462, 137] on input "Submitted" at bounding box center [461, 136] width 4 height 4
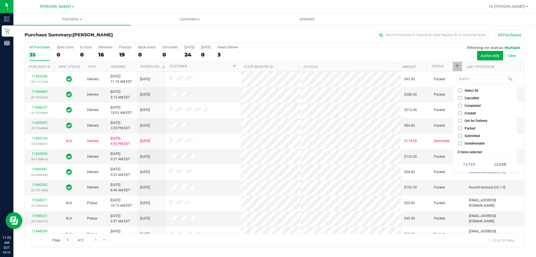
checkbox input "true"
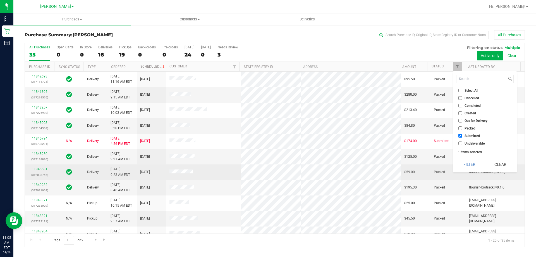
click at [466, 175] on td "flourish-biotrack [v0.1.0]" at bounding box center [495, 171] width 59 height 15
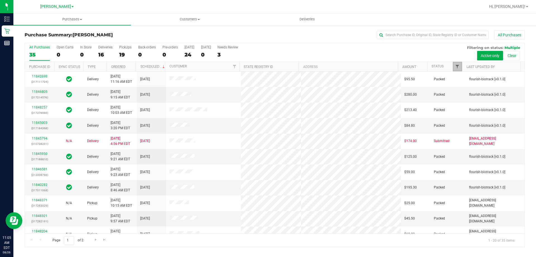
click at [459, 69] on span "Filter" at bounding box center [457, 66] width 4 height 4
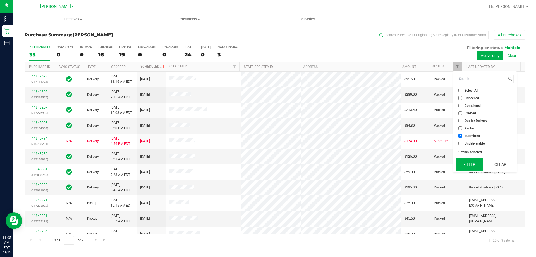
click at [469, 159] on button "Filter" at bounding box center [469, 164] width 27 height 12
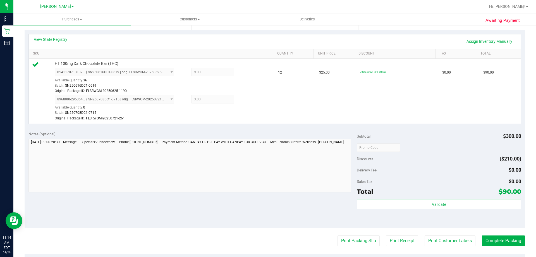
scroll to position [121, 0]
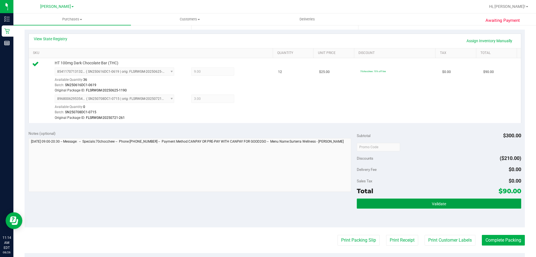
click at [442, 203] on span "Validate" at bounding box center [439, 203] width 14 height 4
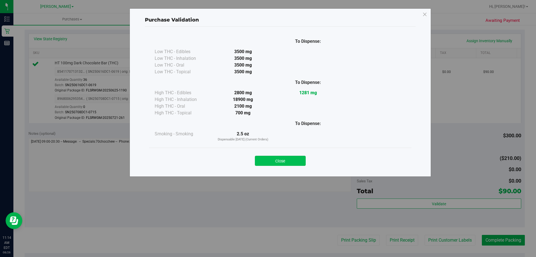
click at [291, 157] on button "Close" at bounding box center [280, 161] width 51 height 10
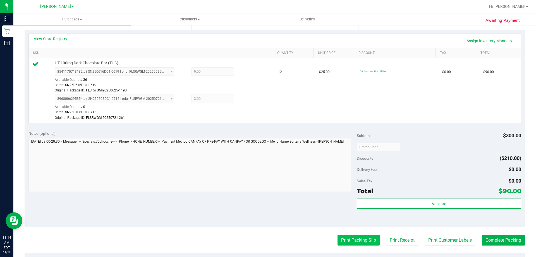
click at [340, 245] on button "Print Packing Slip" at bounding box center [359, 240] width 42 height 11
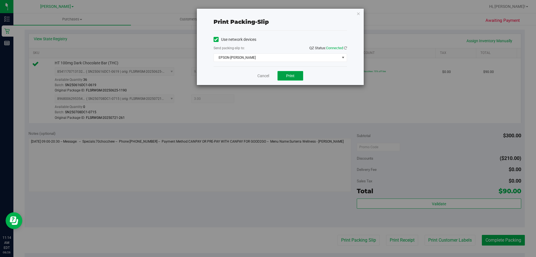
click at [295, 77] on button "Print" at bounding box center [291, 75] width 26 height 9
click at [357, 10] on icon "button" at bounding box center [359, 13] width 4 height 7
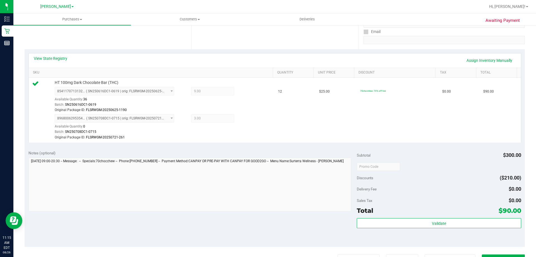
scroll to position [112, 0]
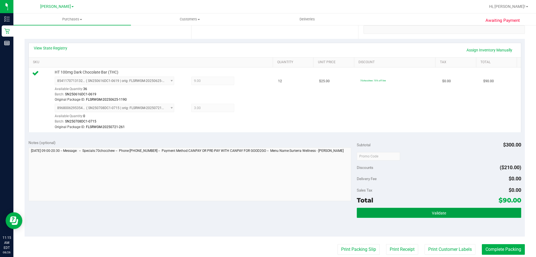
click at [481, 211] on button "Validate" at bounding box center [439, 213] width 164 height 10
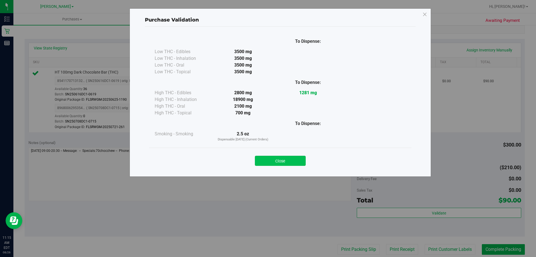
click at [304, 159] on button "Close" at bounding box center [280, 161] width 51 height 10
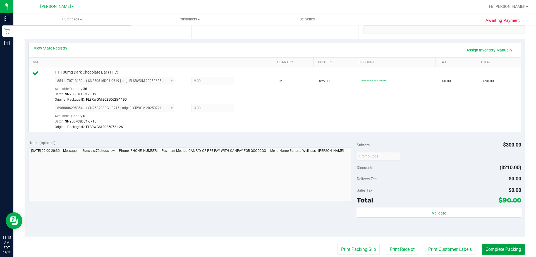
click at [494, 248] on button "Complete Packing" at bounding box center [503, 249] width 43 height 11
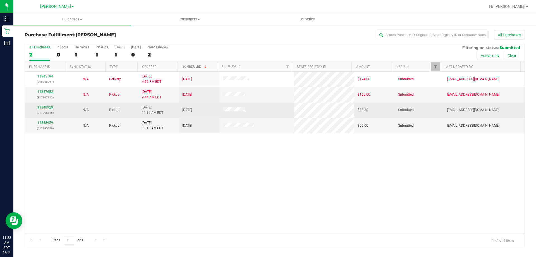
click at [40, 107] on link "11848929" at bounding box center [45, 107] width 16 height 4
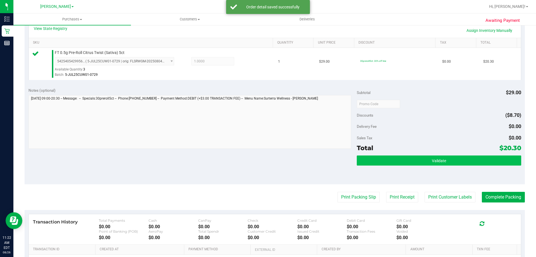
scroll to position [140, 0]
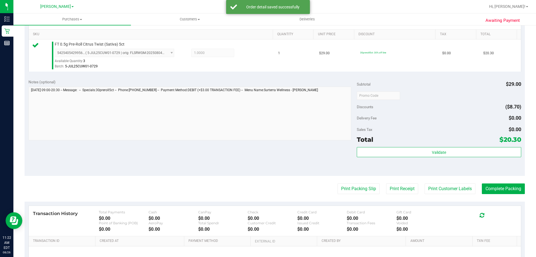
click at [395, 141] on div "Total $20.30" at bounding box center [439, 139] width 164 height 10
click at [396, 146] on div "Subtotal $29.00 Discounts ($8.70) Delivery Fee $0.00 Sales Tax $0.00 Total $20.…" at bounding box center [439, 125] width 164 height 93
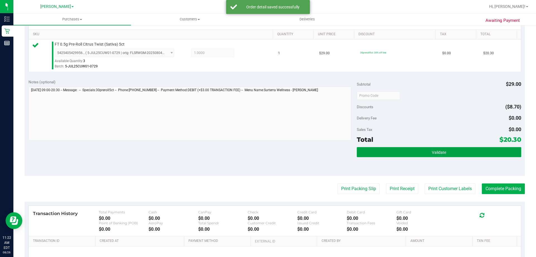
click at [397, 151] on button "Validate" at bounding box center [439, 152] width 164 height 10
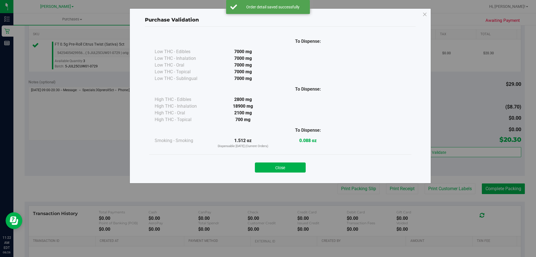
click at [289, 166] on button "Close" at bounding box center [280, 167] width 51 height 10
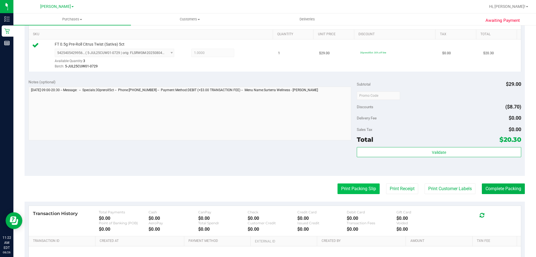
click at [360, 189] on button "Print Packing Slip" at bounding box center [359, 188] width 42 height 11
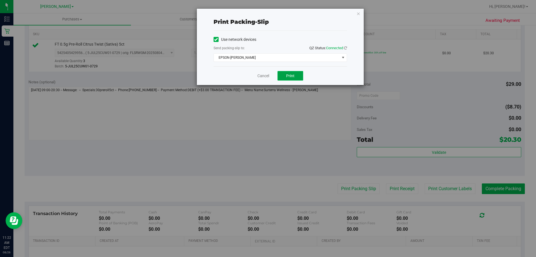
click at [300, 74] on button "Print" at bounding box center [291, 75] width 26 height 9
click at [358, 15] on icon "button" at bounding box center [359, 13] width 4 height 7
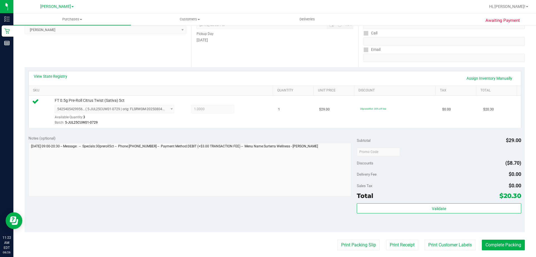
scroll to position [56, 0]
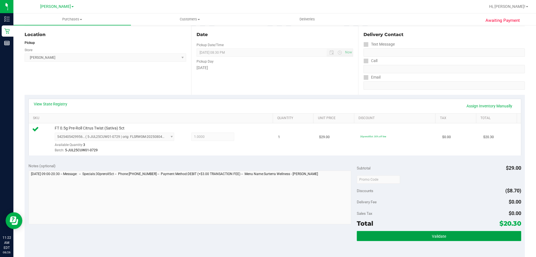
click at [415, 233] on button "Validate" at bounding box center [439, 236] width 164 height 10
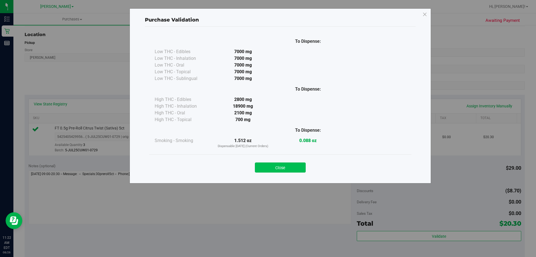
click at [270, 166] on button "Close" at bounding box center [280, 167] width 51 height 10
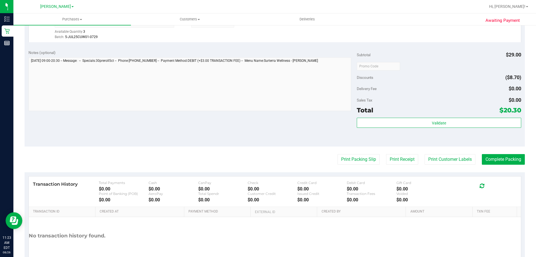
scroll to position [180, 0]
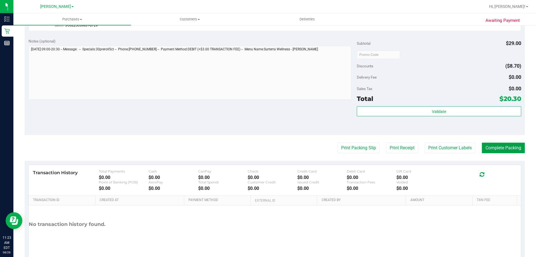
click at [501, 152] on button "Complete Packing" at bounding box center [503, 147] width 43 height 11
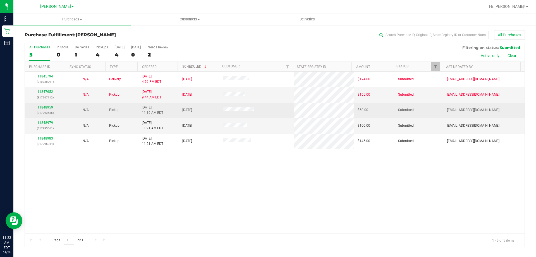
click at [40, 105] on link "11848959" at bounding box center [45, 107] width 16 height 4
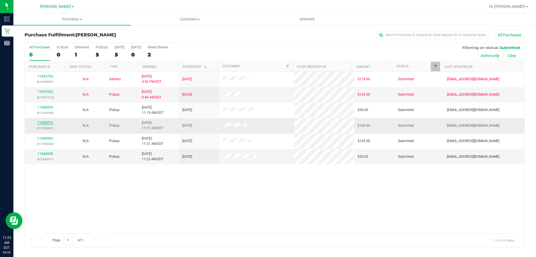
click at [50, 121] on link "11848979" at bounding box center [45, 123] width 16 height 4
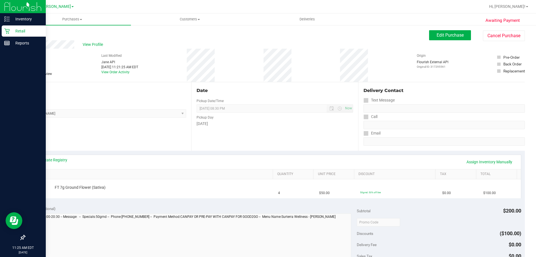
click at [8, 32] on icon at bounding box center [6, 30] width 5 height 5
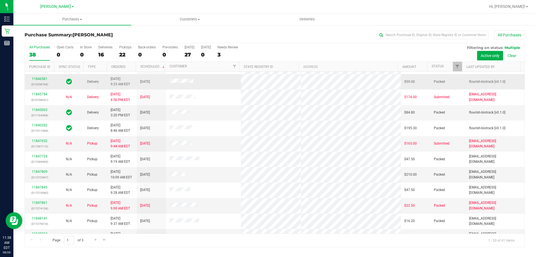
scroll to position [84, 0]
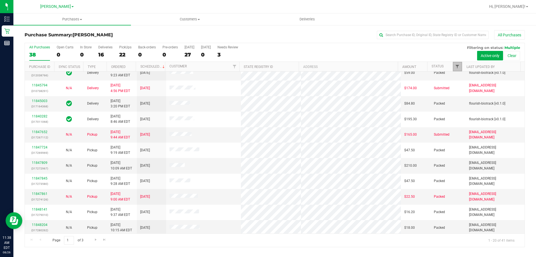
click at [458, 66] on span "Filter" at bounding box center [457, 66] width 4 height 4
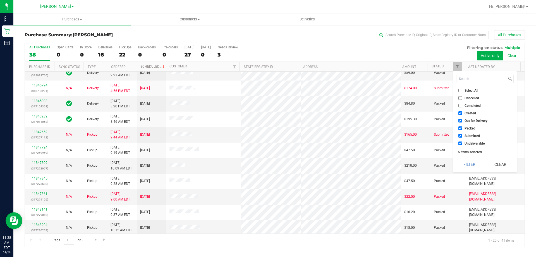
click at [462, 90] on label "Select All" at bounding box center [469, 91] width 20 height 4
click at [462, 90] on input "Select All" at bounding box center [461, 91] width 4 height 4
checkbox input "true"
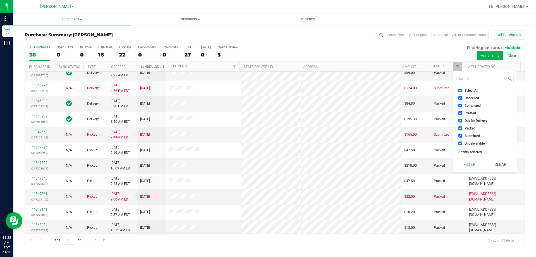
click at [462, 90] on label "Select All" at bounding box center [469, 91] width 20 height 4
click at [462, 90] on input "Select All" at bounding box center [461, 91] width 4 height 4
checkbox input "false"
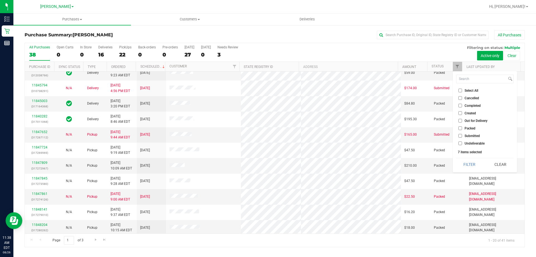
checkbox input "false"
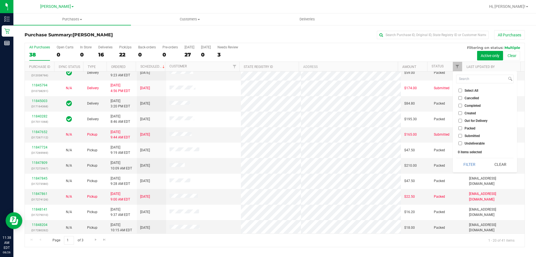
click at [465, 137] on span "Submitted" at bounding box center [472, 135] width 15 height 3
click at [462, 137] on input "Submitted" at bounding box center [461, 136] width 4 height 4
checkbox input "true"
click at [469, 166] on button "Filter" at bounding box center [469, 164] width 27 height 12
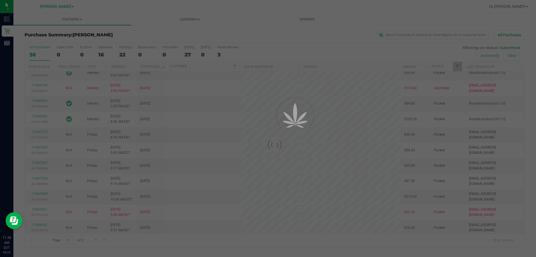
scroll to position [0, 0]
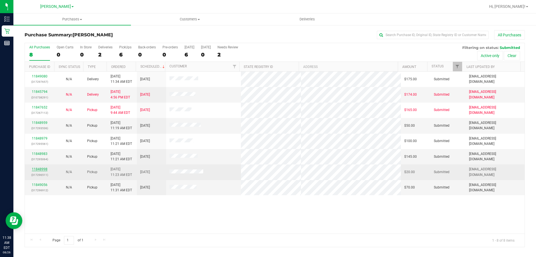
click at [37, 169] on link "11848998" at bounding box center [40, 169] width 16 height 4
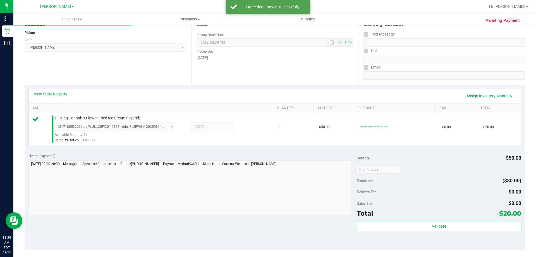
scroll to position [56, 0]
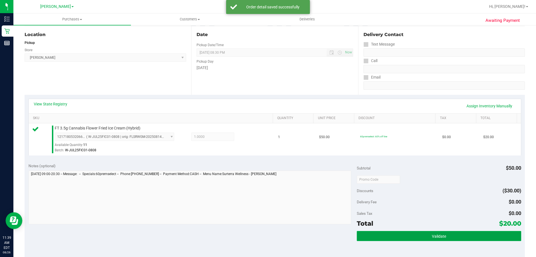
click at [428, 231] on button "Validate" at bounding box center [439, 236] width 164 height 10
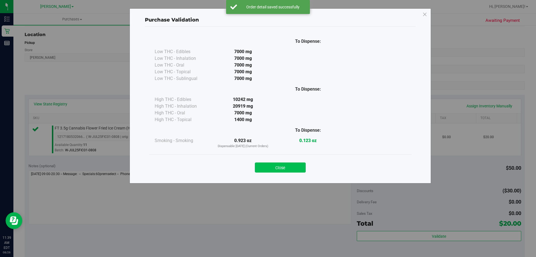
click at [293, 168] on button "Close" at bounding box center [280, 167] width 51 height 10
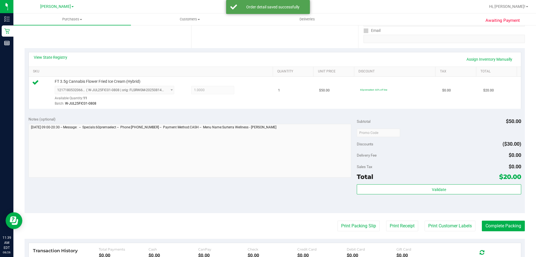
scroll to position [112, 0]
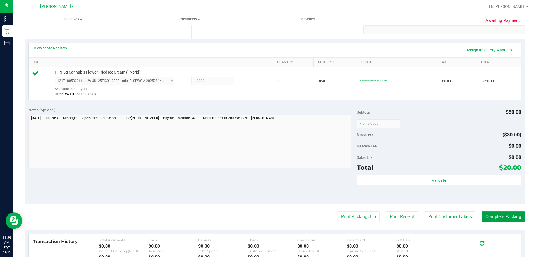
click at [508, 215] on button "Complete Packing" at bounding box center [503, 216] width 43 height 11
